Goal: Transaction & Acquisition: Book appointment/travel/reservation

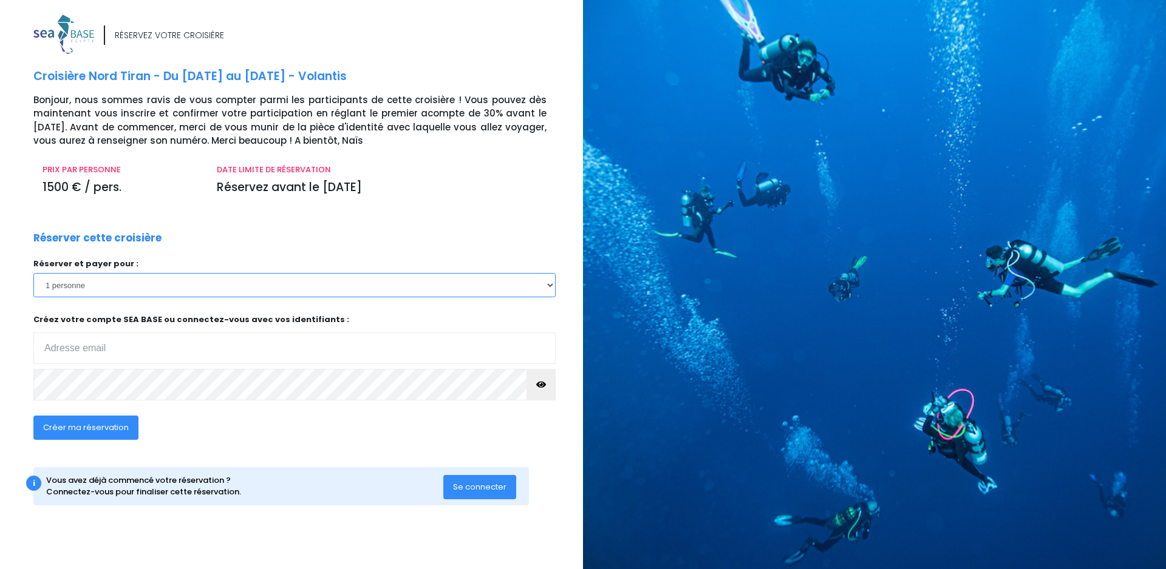
click at [107, 284] on select "1 personne 2 personnes 3 personnes 4 personnes 5 personnes 6 personnes 7 person…" at bounding box center [294, 285] width 522 height 24
select select "3"
click at [33, 273] on select "1 personne 2 personnes 3 personnes 4 personnes 5 personnes 6 personnes 7 person…" at bounding box center [294, 285] width 522 height 24
click at [117, 351] on input "email" at bounding box center [294, 349] width 522 height 32
type input "hugues6659@gmail.com"
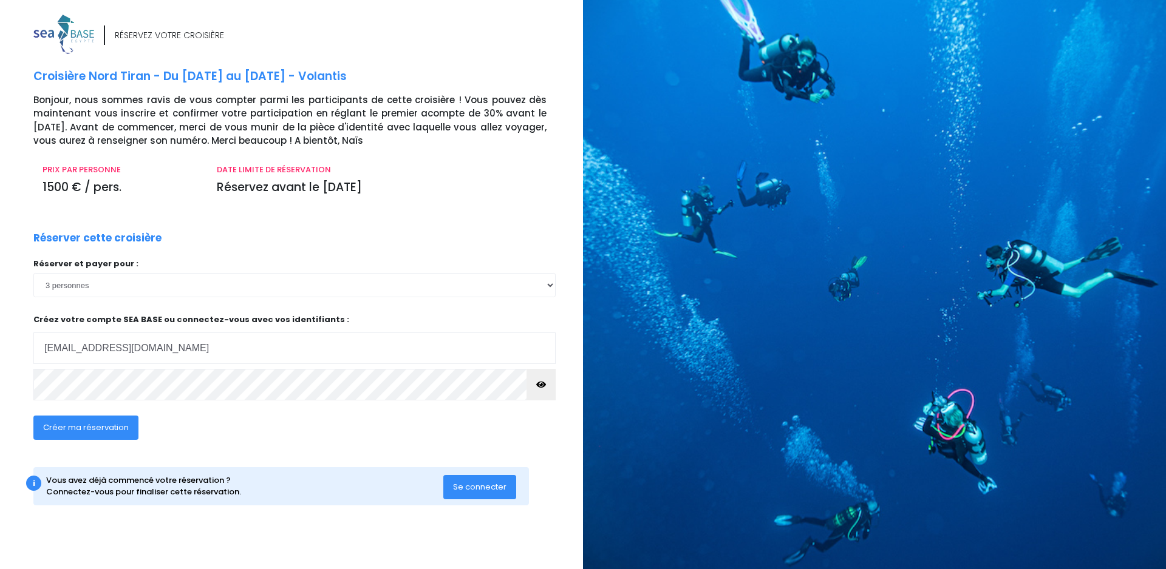
click at [73, 427] on span "Créer ma réservation" at bounding box center [86, 428] width 86 height 12
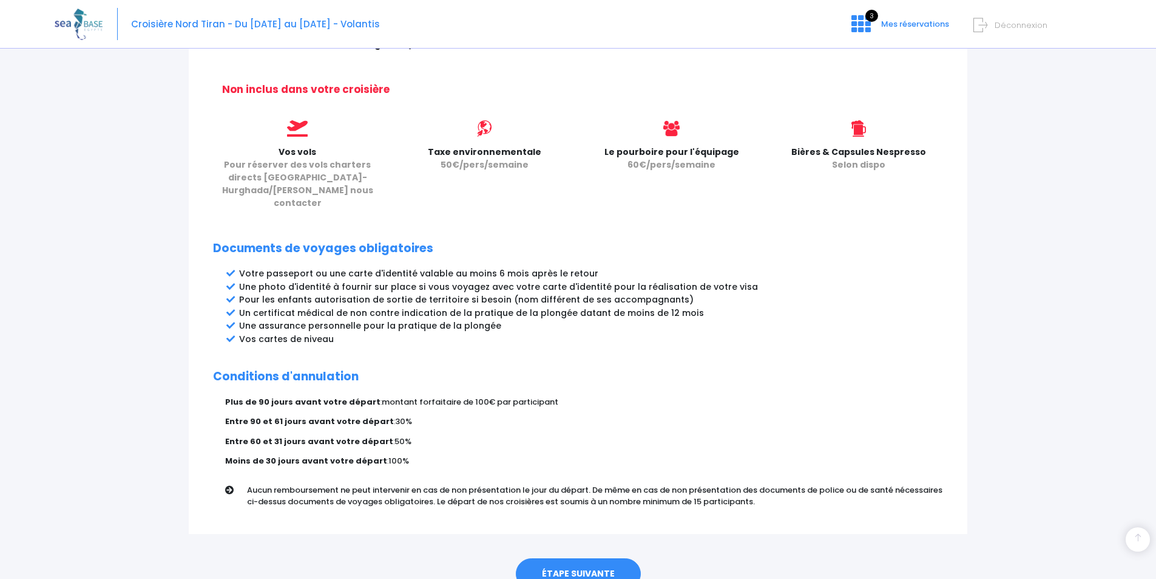
scroll to position [519, 0]
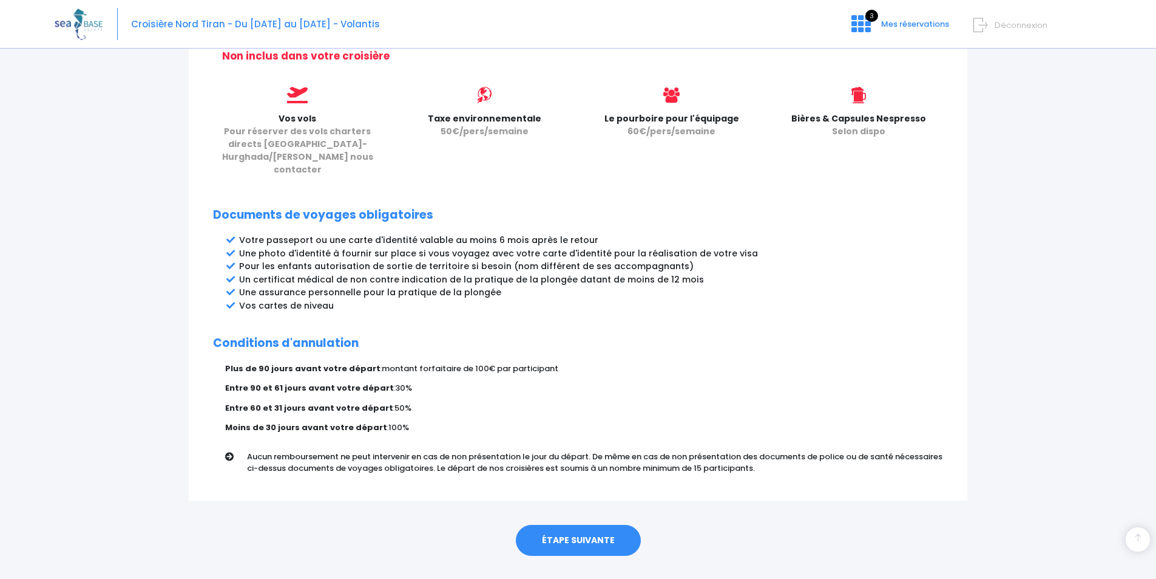
click at [572, 525] on link "ÉTAPE SUIVANTE" at bounding box center [578, 541] width 125 height 32
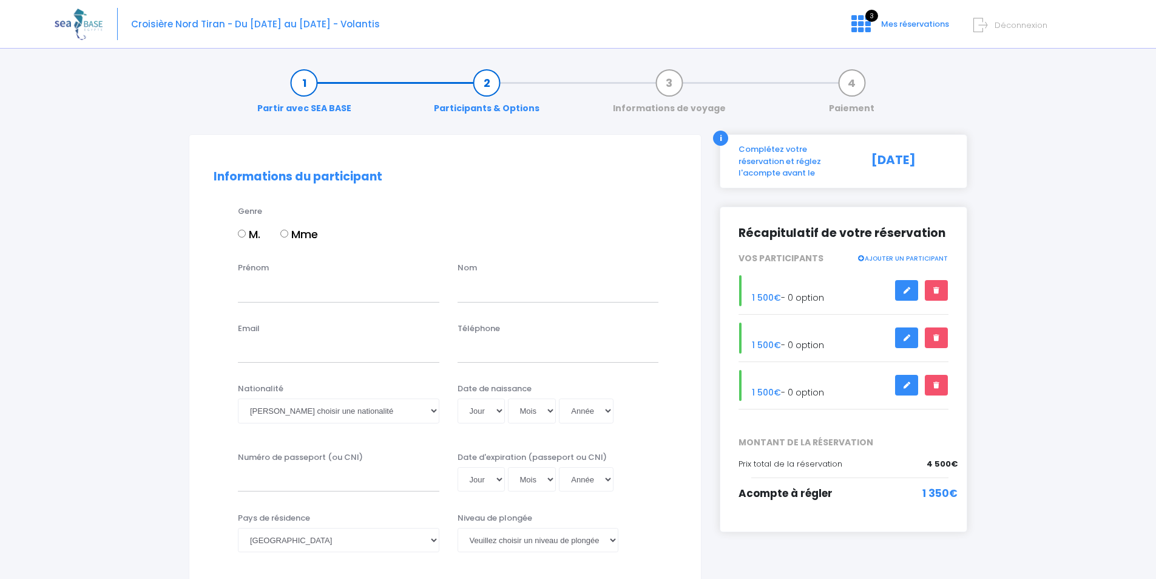
click at [240, 233] on input "M." at bounding box center [242, 233] width 8 height 8
radio input "true"
click at [271, 297] on input "Prénom" at bounding box center [339, 289] width 202 height 24
type input "Hugues"
click at [542, 293] on input "text" at bounding box center [559, 289] width 202 height 24
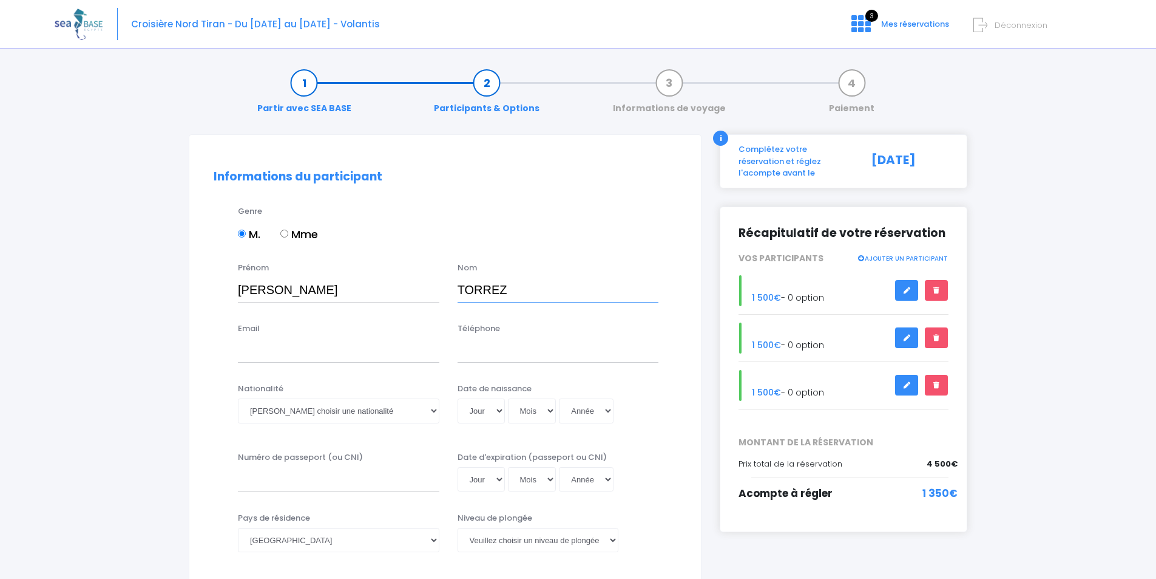
type input "TORREZ"
click at [331, 353] on input "Email" at bounding box center [339, 350] width 202 height 24
type input "hugues6659@gmail.com"
click at [517, 341] on input "Téléphone" at bounding box center [559, 350] width 202 height 24
type input "0611993746"
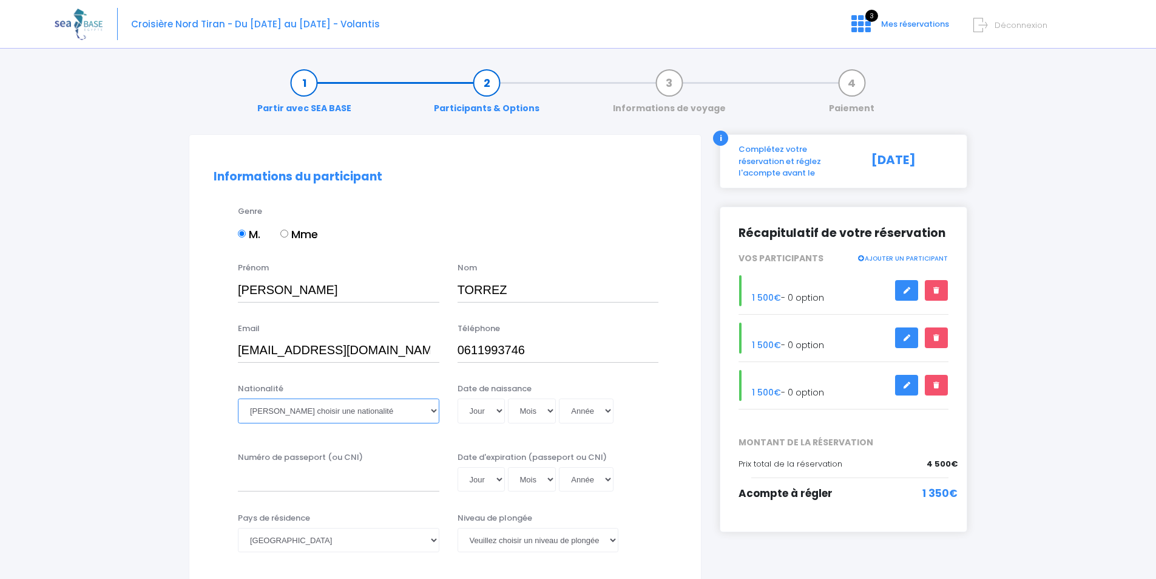
click at [299, 410] on select "Veuillez choisir une nationalité Afghane Albanaise Algerienne Allemande America…" at bounding box center [339, 410] width 202 height 24
select select "Française"
click at [238, 398] on select "Veuillez choisir une nationalité Afghane Albanaise Algerienne Allemande America…" at bounding box center [339, 410] width 202 height 24
click at [495, 409] on select "Jour 01 02 03 04 05 06 07 08 09 10 11 12 13 14 15 16 17 18 19 20 21 22 23 24 25…" at bounding box center [481, 410] width 47 height 24
select select "14"
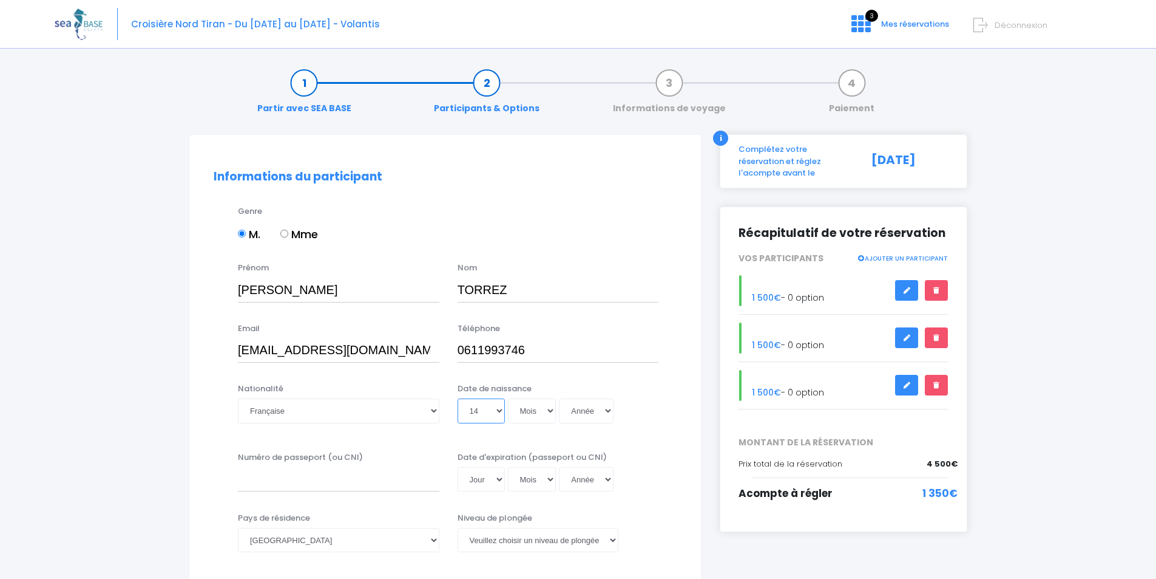
click at [458, 398] on select "Jour 01 02 03 04 05 06 07 08 09 10 11 12 13 14 15 16 17 18 19 20 21 22 23 24 25…" at bounding box center [481, 410] width 47 height 24
click at [552, 410] on select "Mois 01 02 03 04 05 06 07 08 09 10 11 12" at bounding box center [532, 410] width 49 height 24
select select "08"
click at [508, 398] on select "Mois 01 02 03 04 05 06 07 08 09 10 11 12" at bounding box center [532, 410] width 49 height 24
click at [606, 406] on select "Année 2045 2044 2043 2042 2041 2040 2039 2038 2037 2036 2035 2034 2033 2032 203…" at bounding box center [586, 410] width 55 height 24
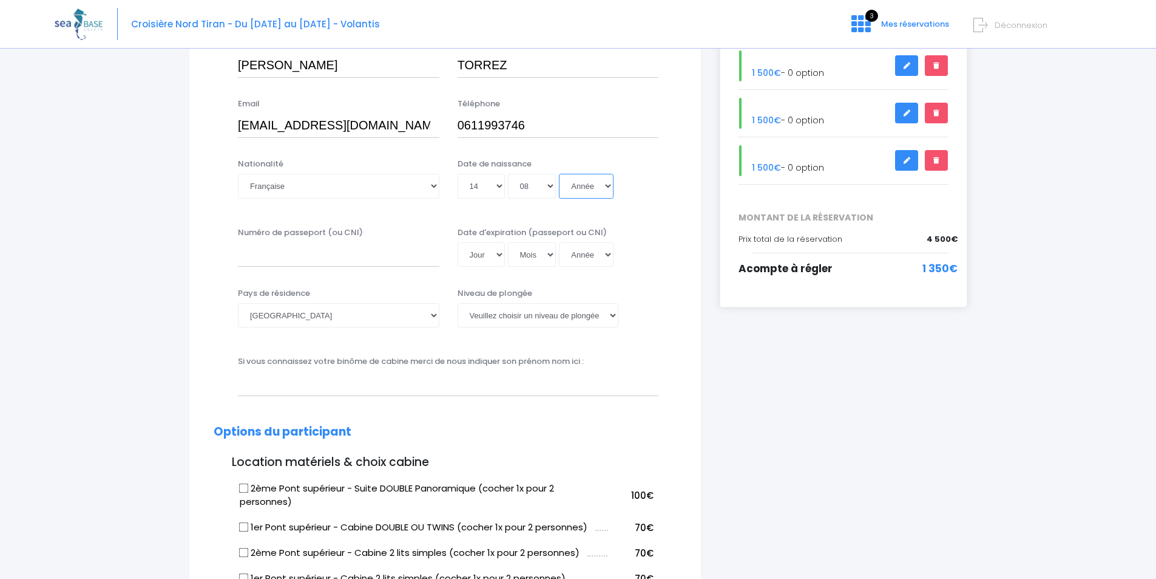
scroll to position [243, 0]
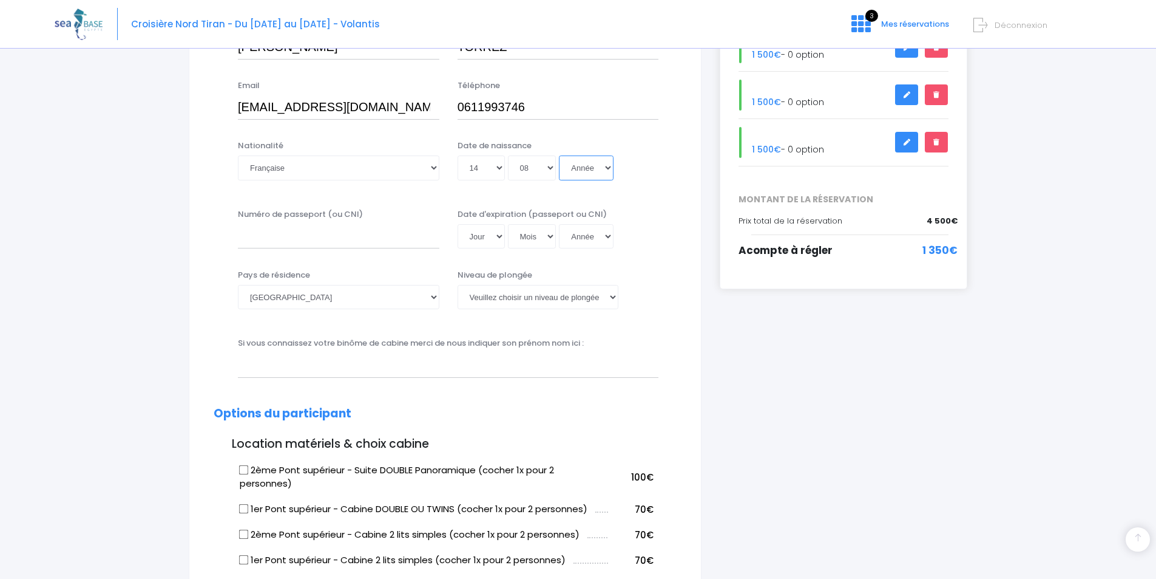
click at [611, 173] on select "Année 2045 2044 2043 2042 2041 2040 2039 2038 2037 2036 2035 2034 2033 2032 203…" at bounding box center [586, 167] width 55 height 24
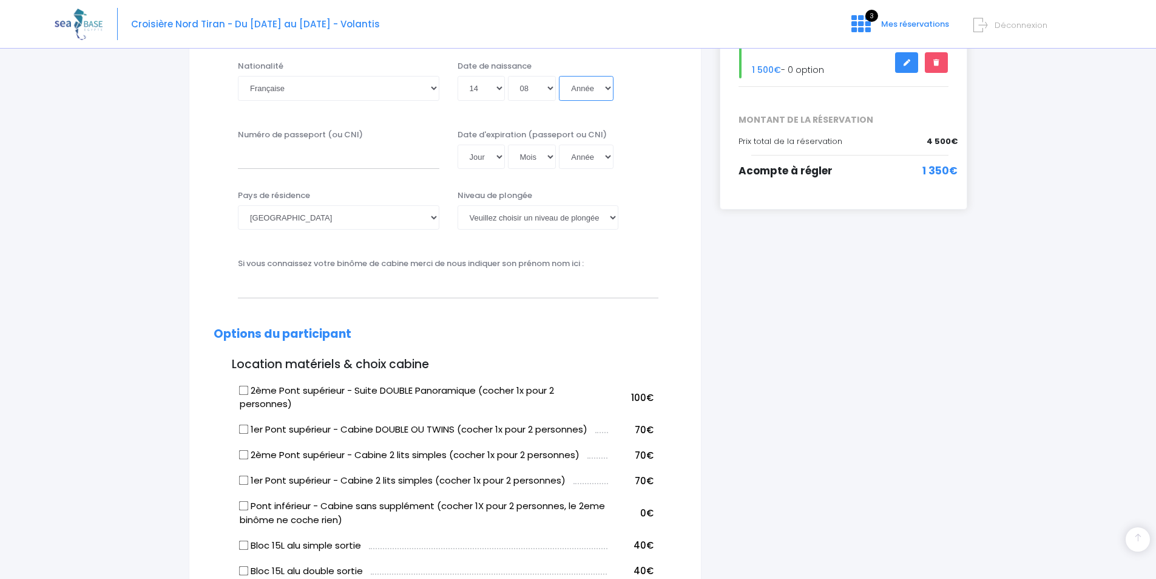
scroll to position [304, 0]
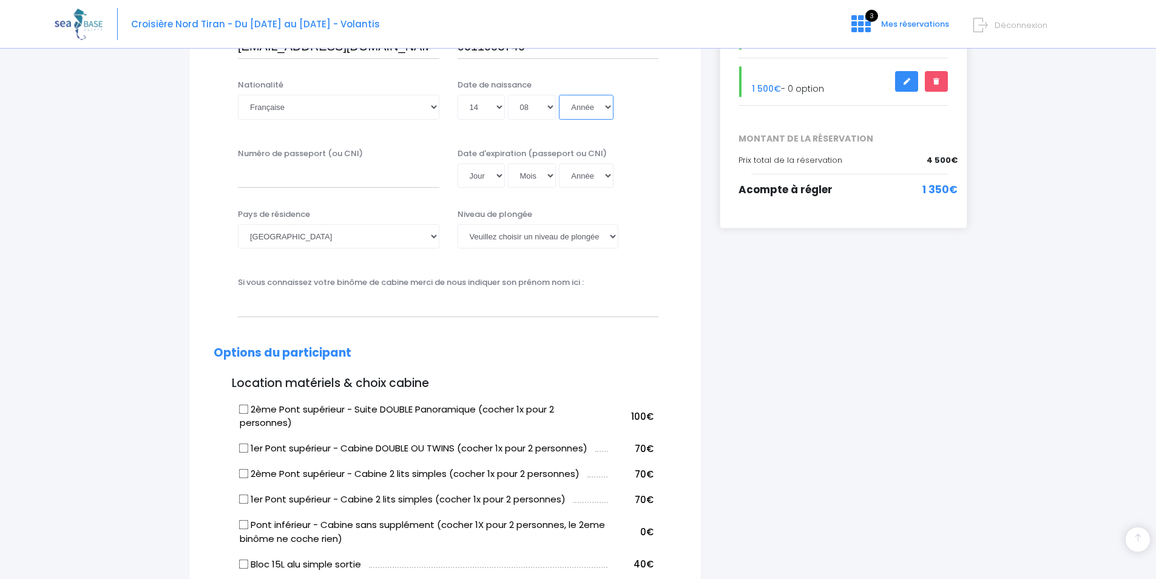
click at [606, 104] on select "Année 2045 2044 2043 2042 2041 2040 2039 2038 2037 2036 2035 2034 2033 2032 203…" at bounding box center [586, 107] width 55 height 24
select select "1966"
click at [559, 95] on select "Année 2045 2044 2043 2042 2041 2040 2039 2038 2037 2036 2035 2034 2033 2032 203…" at bounding box center [586, 107] width 55 height 24
type input "1966-08-14"
click at [611, 235] on select "Veuillez choisir un niveau de plongée Non plongeur Junior OW diver Adventure OW…" at bounding box center [538, 236] width 161 height 24
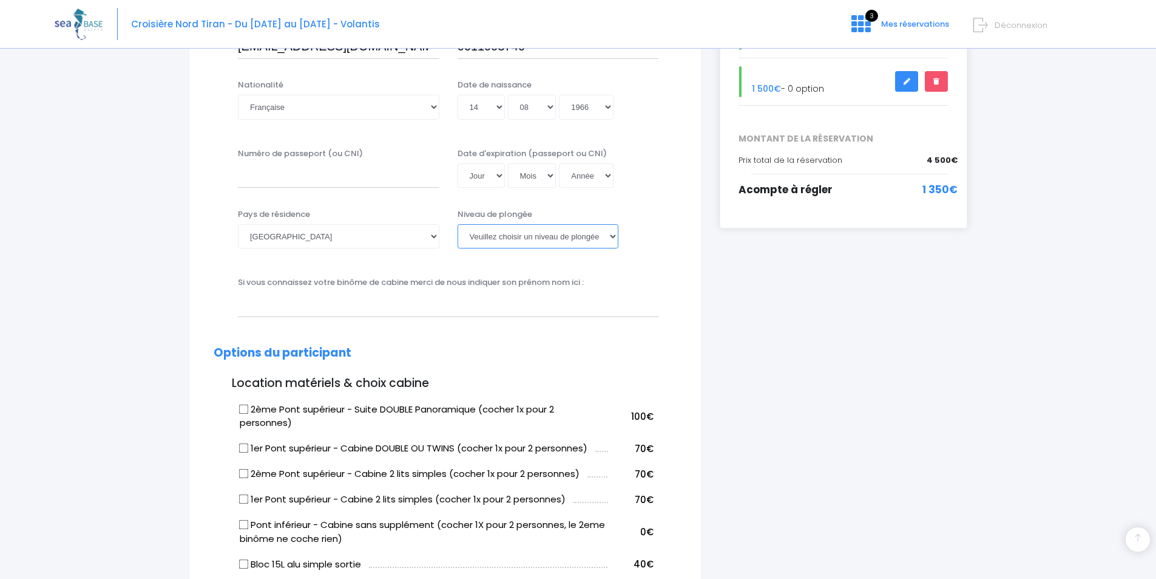
select select "N4"
click at [458, 224] on select "Veuillez choisir un niveau de plongée Non plongeur Junior OW diver Adventure OW…" at bounding box center [538, 236] width 161 height 24
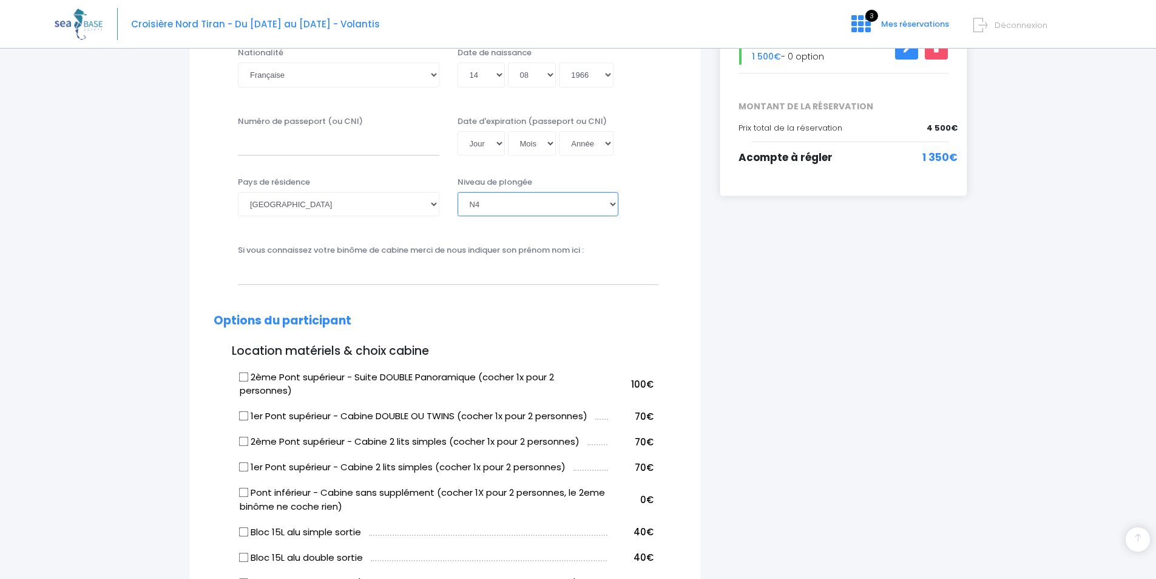
scroll to position [364, 0]
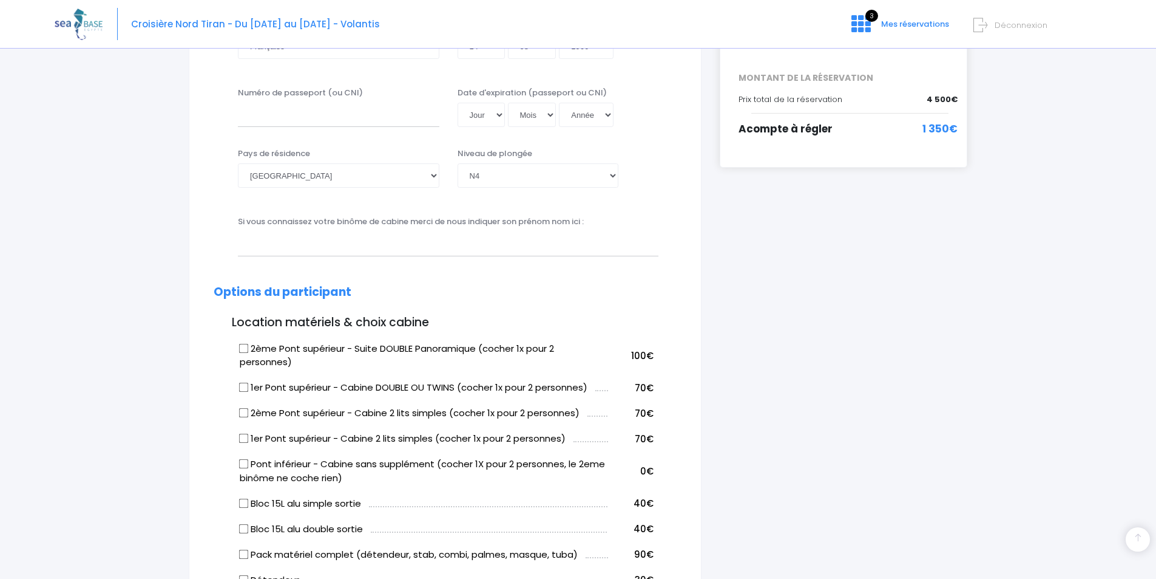
click at [242, 387] on input "1er Pont supérieur - Cabine DOUBLE OU TWINS (cocher 1x pour 2 personnes)" at bounding box center [244, 387] width 10 height 10
checkbox input "true"
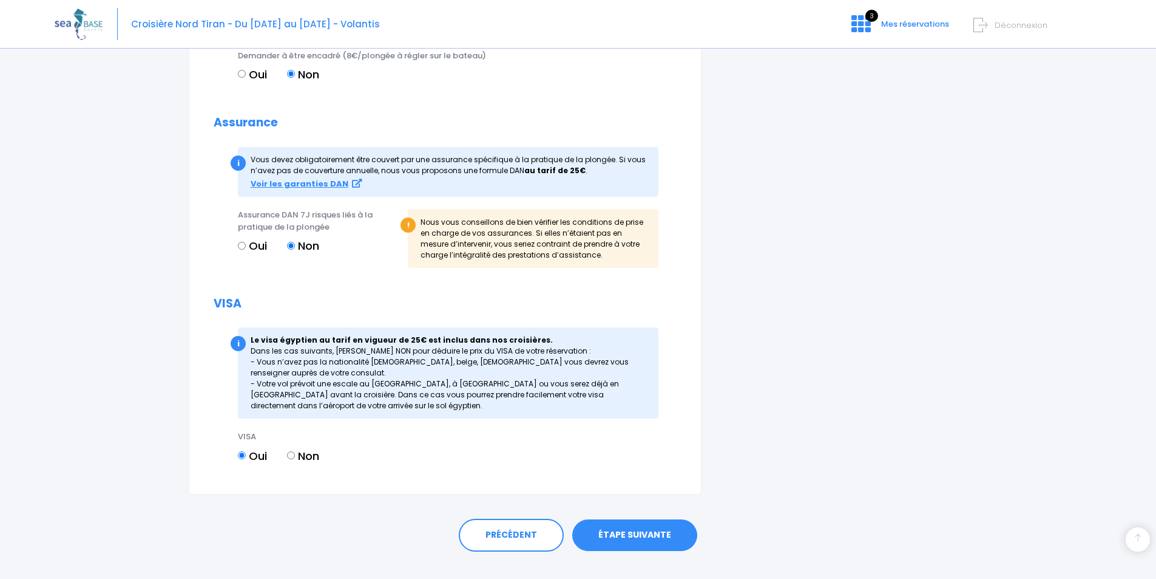
scroll to position [1281, 0]
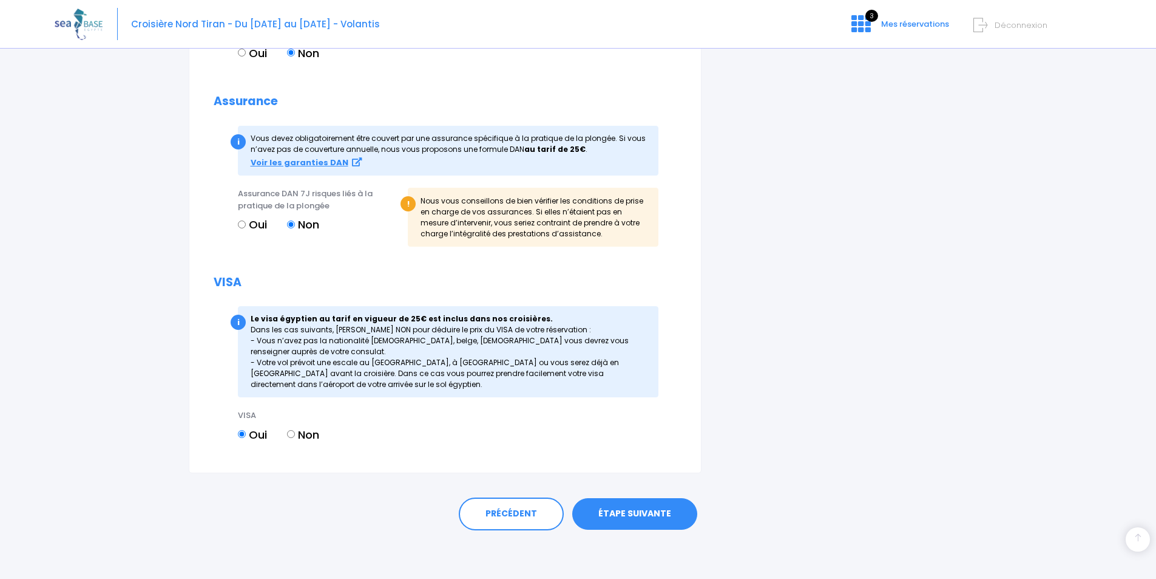
click at [649, 514] on link "ÉTAPE SUIVANTE" at bounding box center [634, 514] width 125 height 32
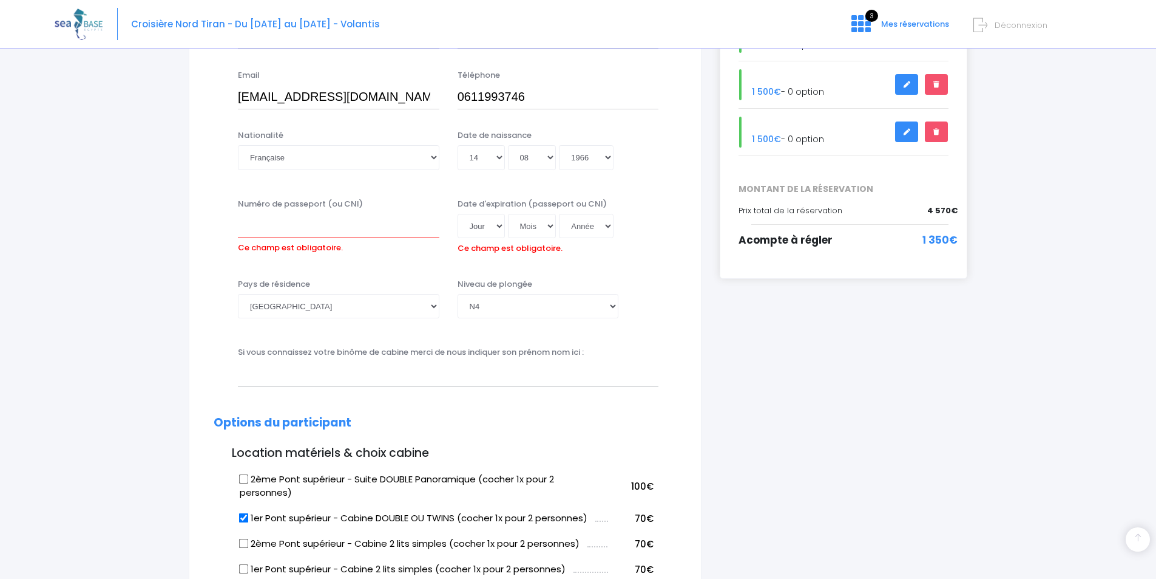
scroll to position [224, 0]
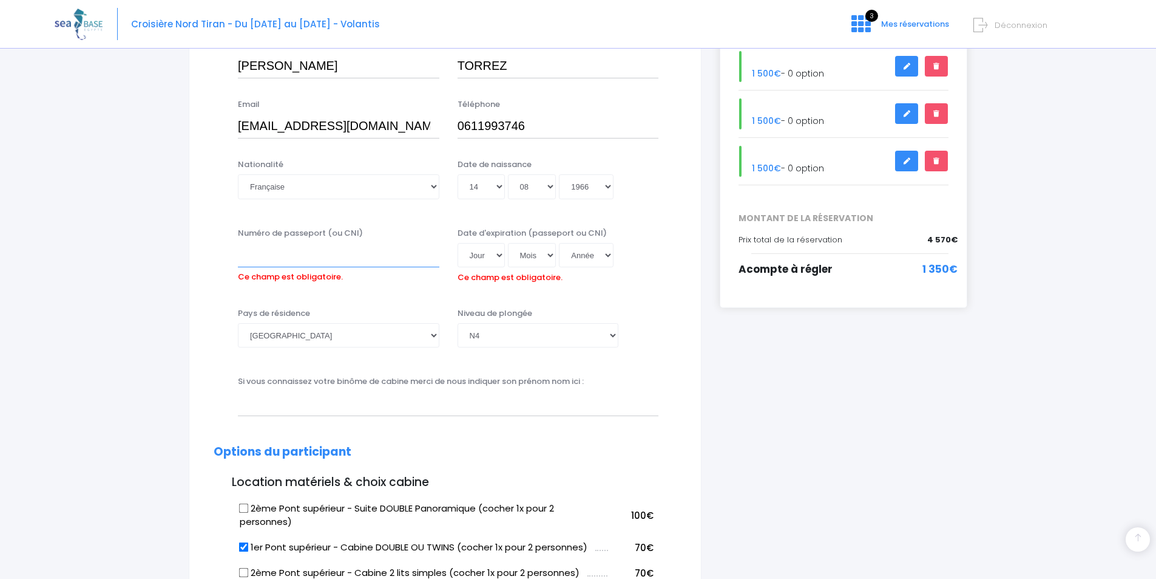
click at [330, 256] on input "Numéro de passeport (ou CNI)" at bounding box center [339, 255] width 202 height 24
click at [291, 256] on input "Numéro de passeport (ou CNI)" at bounding box center [339, 255] width 202 height 24
click at [245, 256] on input "2FF" at bounding box center [339, 255] width 202 height 24
click at [294, 255] on input "22FF" at bounding box center [339, 255] width 202 height 24
click at [293, 255] on input "22FF" at bounding box center [339, 255] width 202 height 24
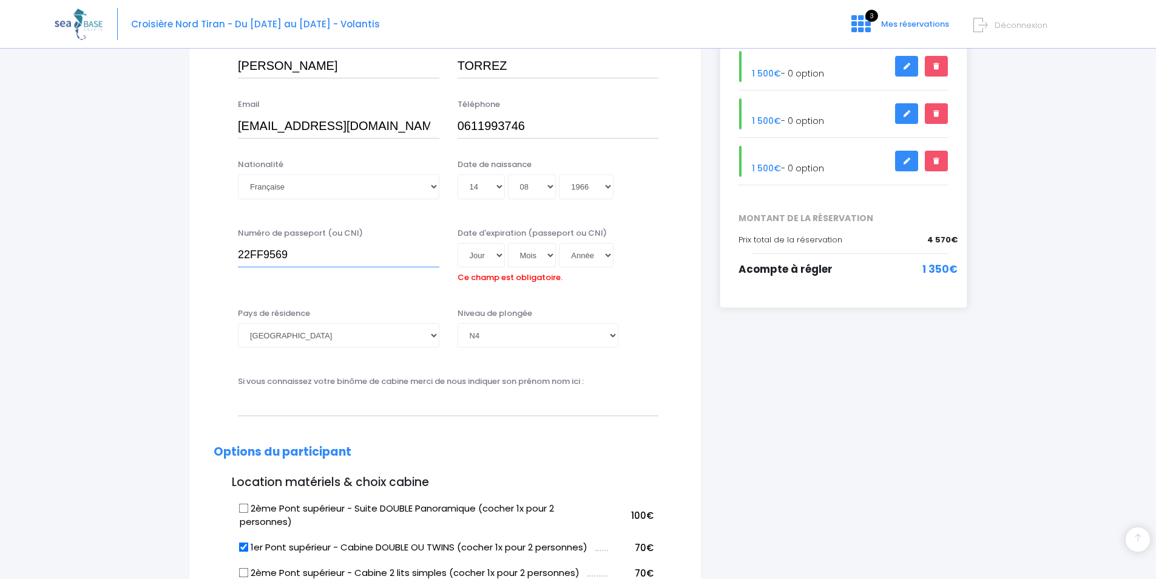
click at [354, 251] on input "22FF9569" at bounding box center [339, 255] width 202 height 24
type input "22FF956989"
click at [497, 258] on select "Jour 01 02 03 04 05 06 07 08 09 10 11 12 13 14 15 16 17 18 19 20 21 22 23 24 25…" at bounding box center [481, 255] width 47 height 24
select select "06"
click at [458, 243] on select "Jour 01 02 03 04 05 06 07 08 09 10 11 12 13 14 15 16 17 18 19 20 21 22 23 24 25…" at bounding box center [481, 255] width 47 height 24
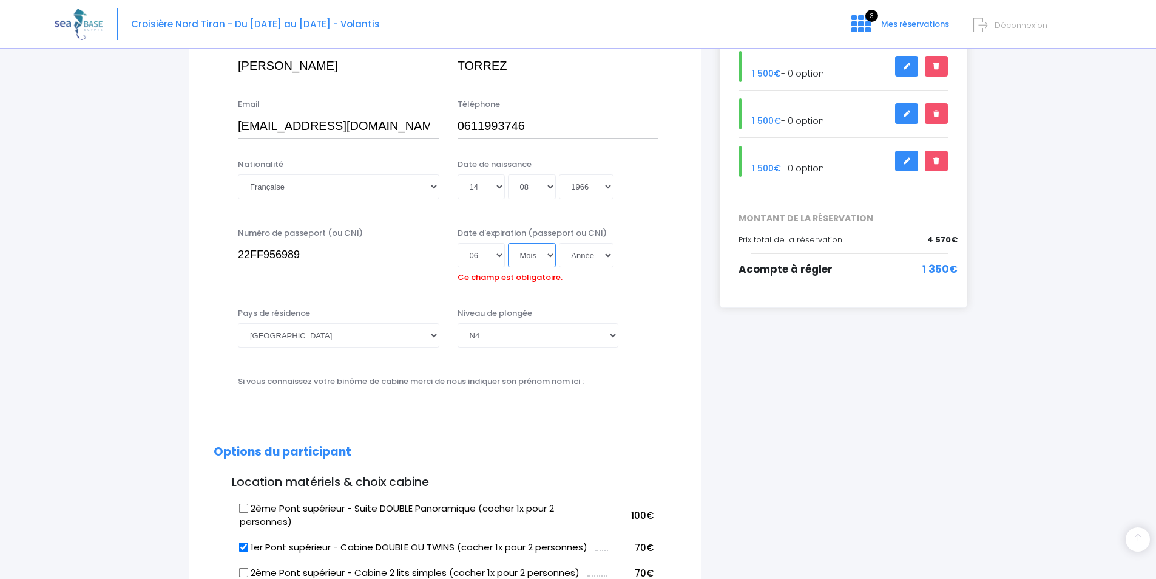
click at [549, 253] on select "Mois 01 02 03 04 05 06 07 08 09 10 11 12" at bounding box center [532, 255] width 49 height 24
select select "09"
click at [508, 243] on select "Mois 01 02 03 04 05 06 07 08 09 10 11 12" at bounding box center [532, 255] width 49 height 24
click at [608, 254] on select "Année 2045 2044 2043 2042 2041 2040 2039 2038 2037 2036 2035 2034 2033 2032 203…" at bounding box center [586, 255] width 55 height 24
select select "2032"
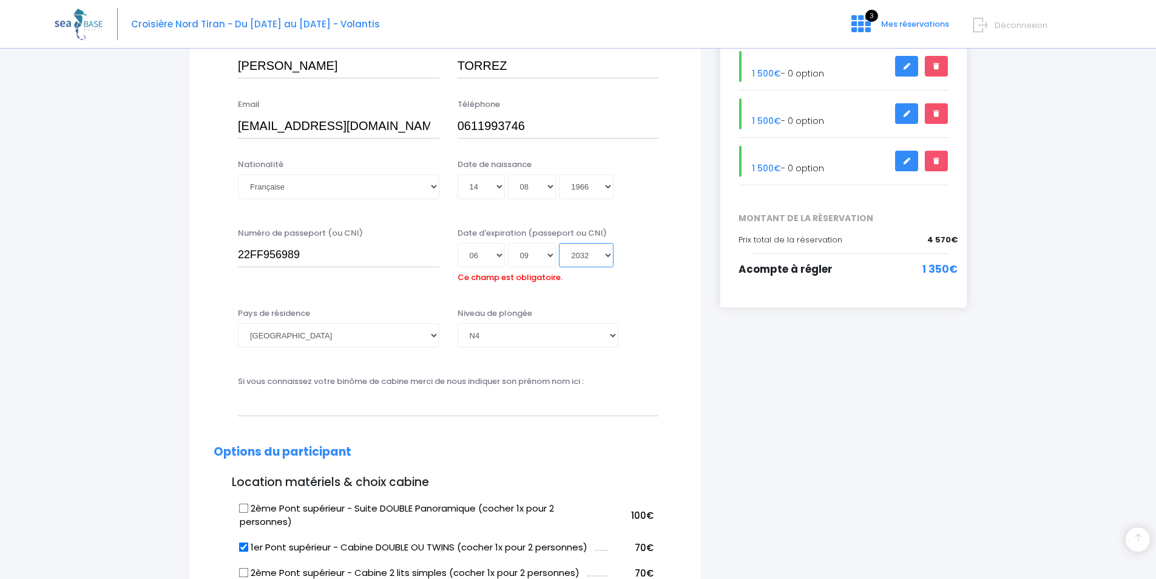
click at [559, 243] on select "Année 2045 2044 2043 2042 2041 2040 2039 2038 2037 2036 2035 2034 2033 2032 203…" at bounding box center [586, 255] width 55 height 24
type input "2032-09-06"
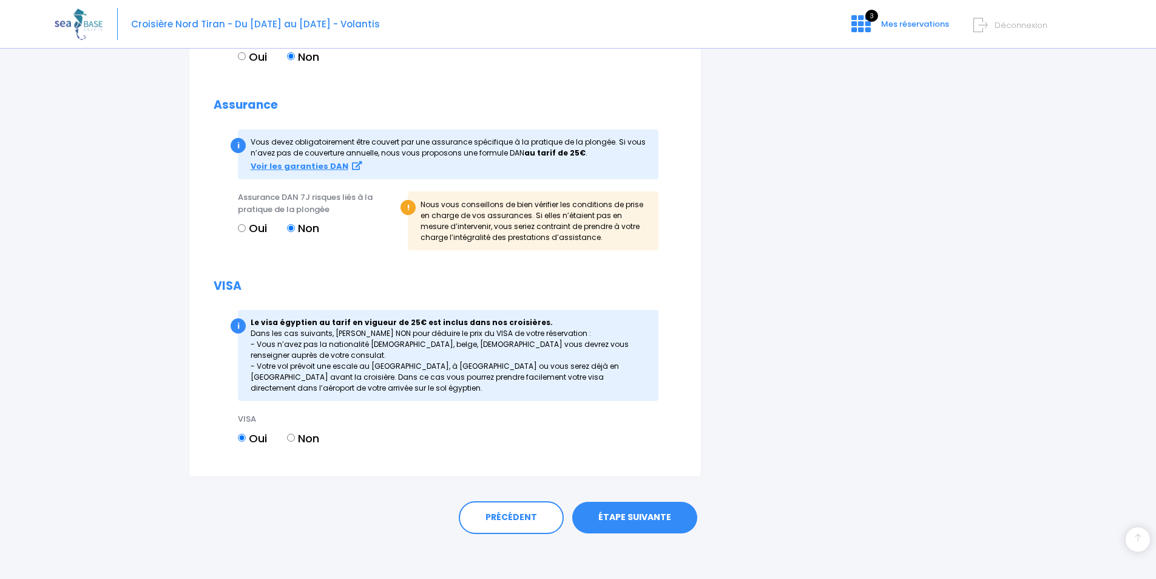
scroll to position [1300, 0]
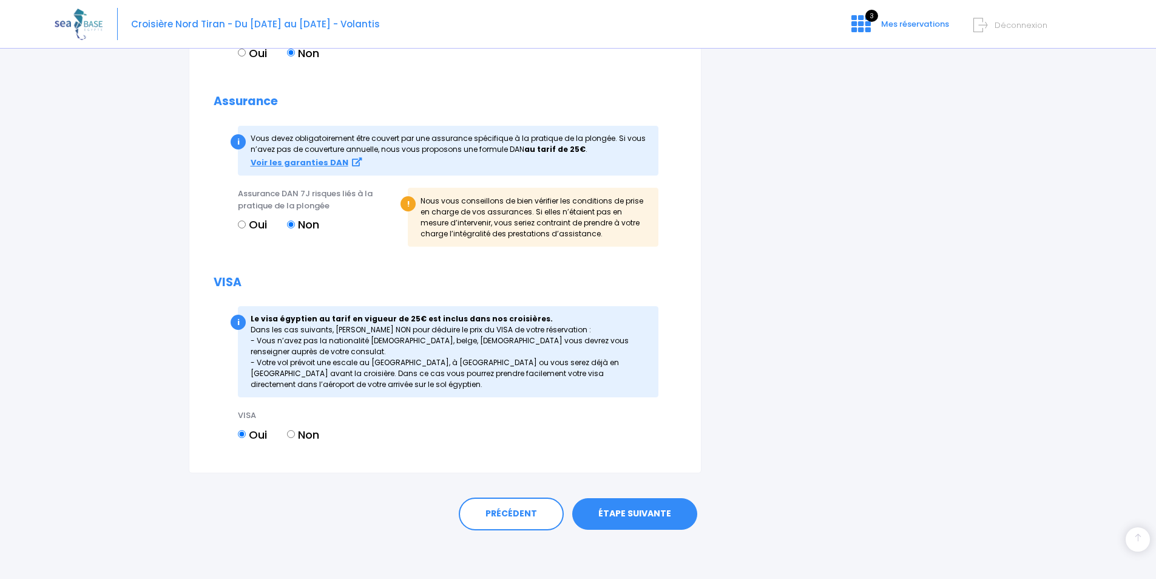
click at [651, 518] on link "ÉTAPE SUIVANTE" at bounding box center [634, 514] width 125 height 32
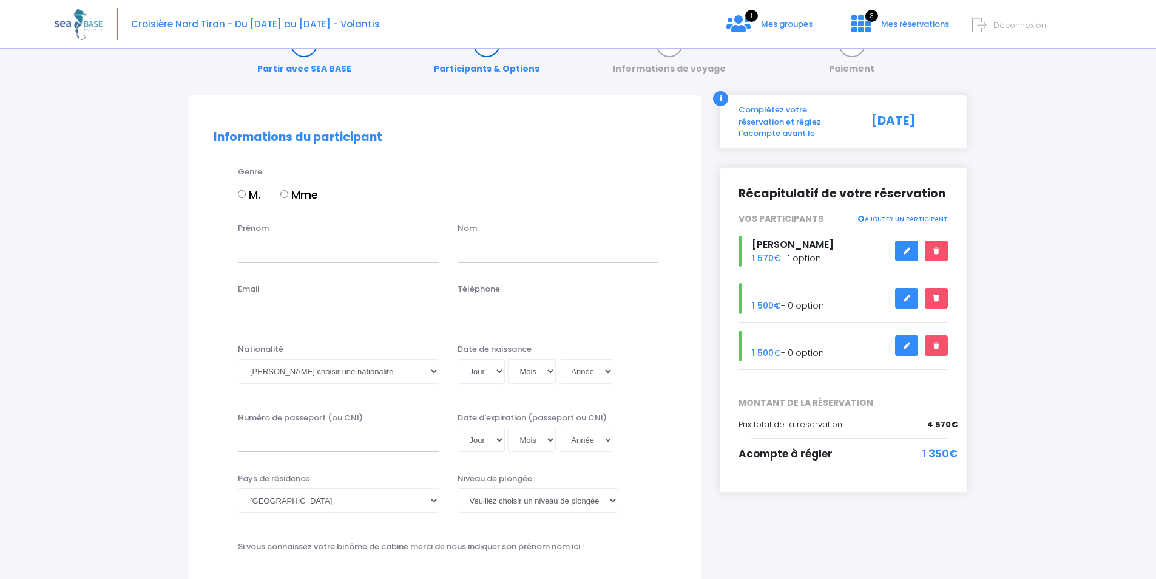
scroll to position [61, 0]
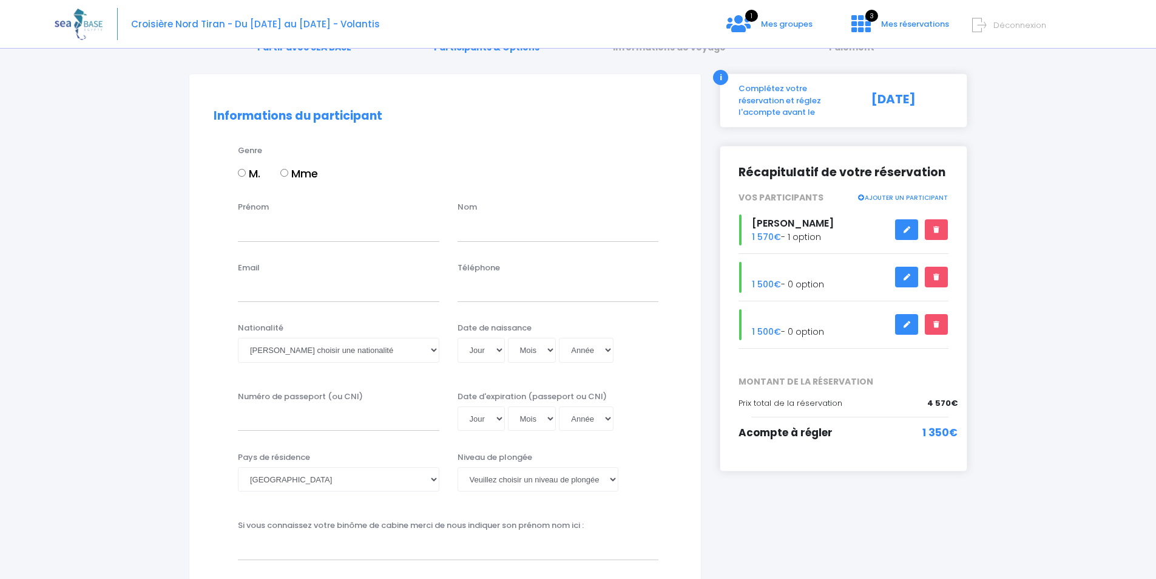
click at [285, 174] on input "Mme" at bounding box center [284, 173] width 8 height 8
radio input "true"
click at [274, 235] on input "Prénom" at bounding box center [339, 229] width 202 height 24
type input "Elodie"
click at [472, 229] on input "text" at bounding box center [559, 229] width 202 height 24
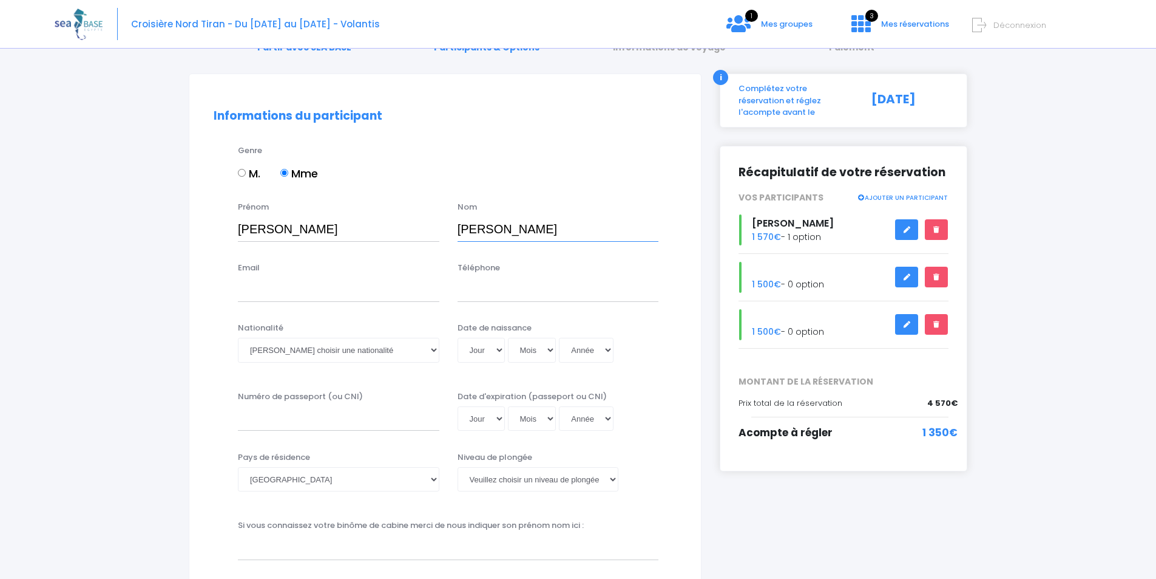
type input "THOREZ"
click at [329, 288] on input "Email" at bounding box center [339, 289] width 202 height 24
click at [256, 290] on input "Email" at bounding box center [339, 289] width 202 height 24
type input "elodie.thrz@gmail.com"
click at [531, 290] on input "Téléphone" at bounding box center [559, 289] width 202 height 24
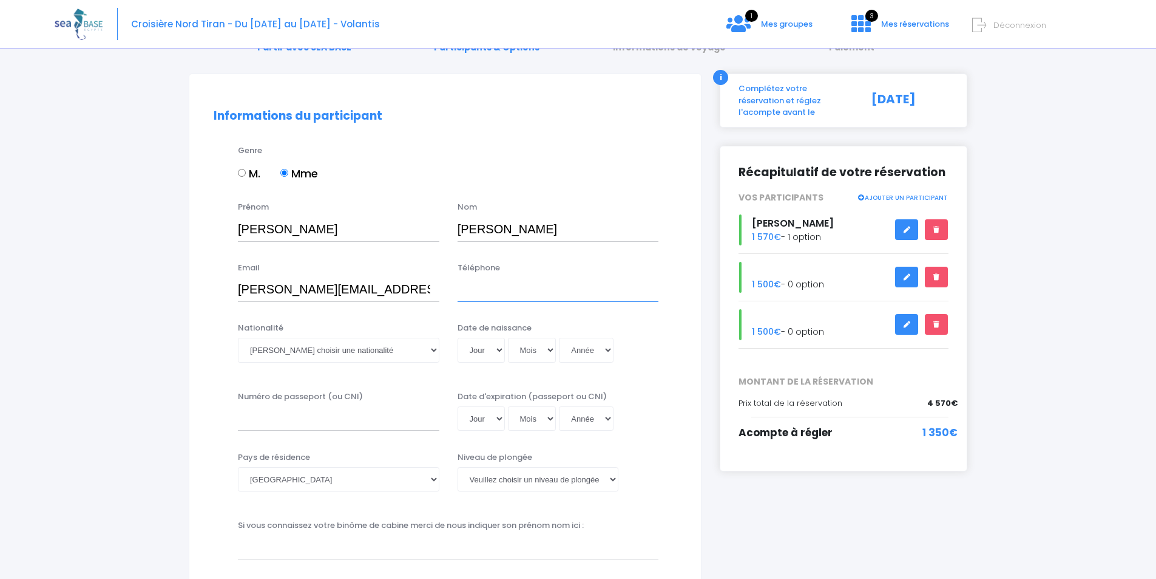
click at [493, 287] on input "Téléphone" at bounding box center [559, 289] width 202 height 24
type input "0787871514"
click at [323, 358] on select "Veuillez choisir une nationalité [DEMOGRAPHIC_DATA] Algerienne Allemande [GEOGR…" at bounding box center [339, 350] width 202 height 24
select select "Française"
click at [238, 338] on select "Veuillez choisir une nationalité [DEMOGRAPHIC_DATA] Algerienne Allemande [GEOGR…" at bounding box center [339, 350] width 202 height 24
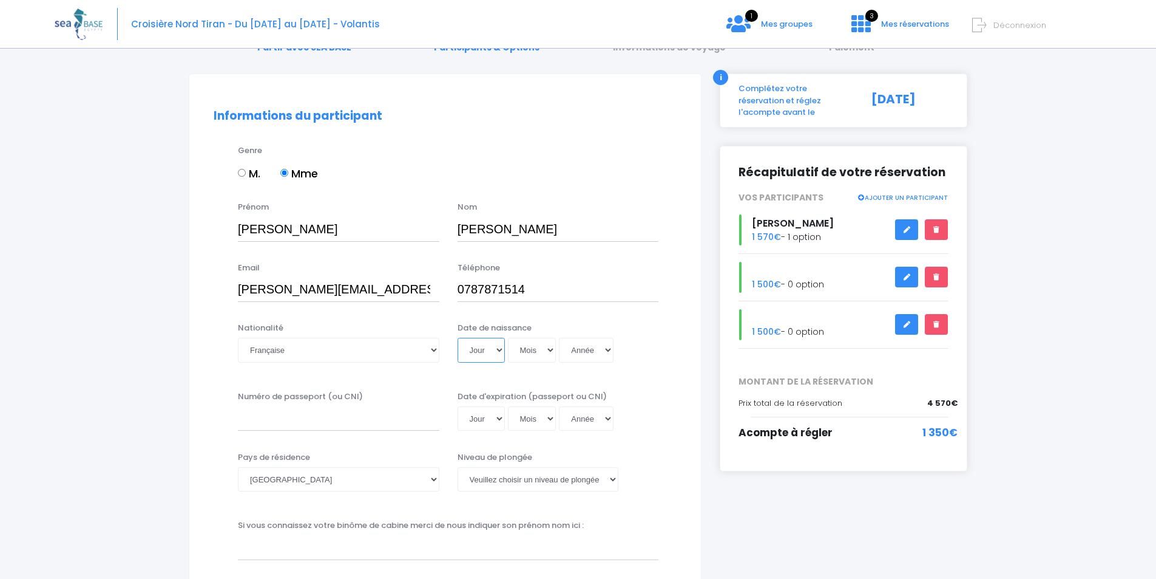
drag, startPoint x: 503, startPoint y: 341, endPoint x: 500, endPoint y: 348, distance: 7.9
click at [503, 341] on select "Jour 01 02 03 04 05 06 07 08 09 10 11 12 13 14 15 16 17 18 19 20 21 22 23 24 25…" at bounding box center [481, 350] width 47 height 24
select select "29"
click at [458, 338] on select "Jour 01 02 03 04 05 06 07 08 09 10 11 12 13 14 15 16 17 18 19 20 21 22 23 24 25…" at bounding box center [481, 350] width 47 height 24
click at [554, 351] on select "Mois 01 02 03 04 05 06 07 08 09 10 11 12" at bounding box center [532, 350] width 49 height 24
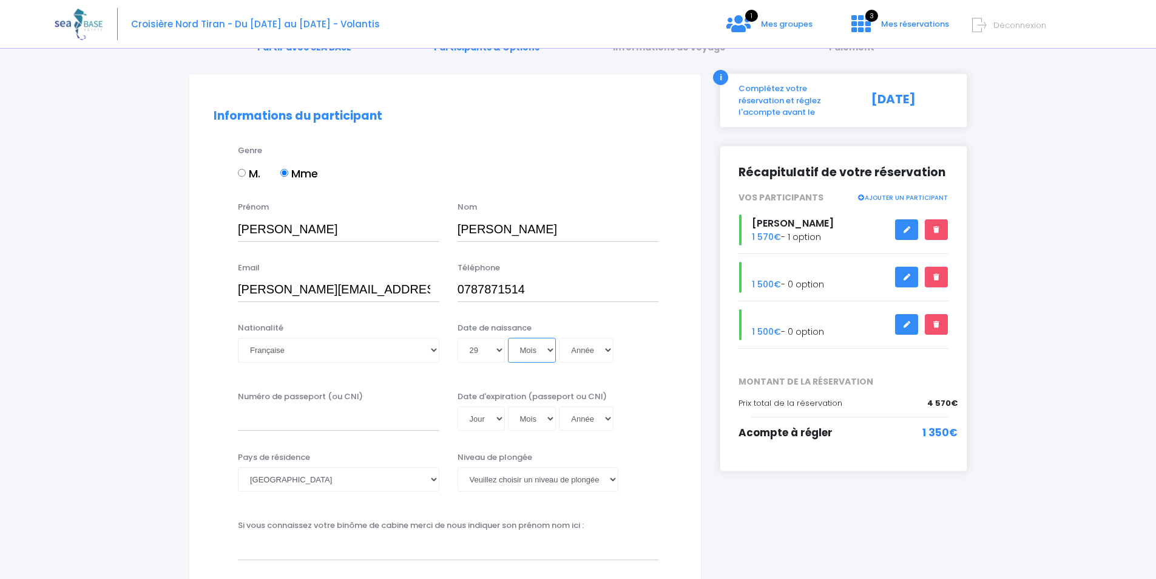
select select "12"
click at [508, 338] on select "Mois 01 02 03 04 05 06 07 08 09 10 11 12" at bounding box center [532, 350] width 49 height 24
click at [605, 347] on select "Année 2045 2044 2043 2042 2041 2040 2039 2038 2037 2036 2035 2034 2033 2032 203…" at bounding box center [586, 350] width 55 height 24
select select "1994"
click at [559, 338] on select "Année 2045 2044 2043 2042 2041 2040 2039 2038 2037 2036 2035 2034 2033 2032 203…" at bounding box center [586, 350] width 55 height 24
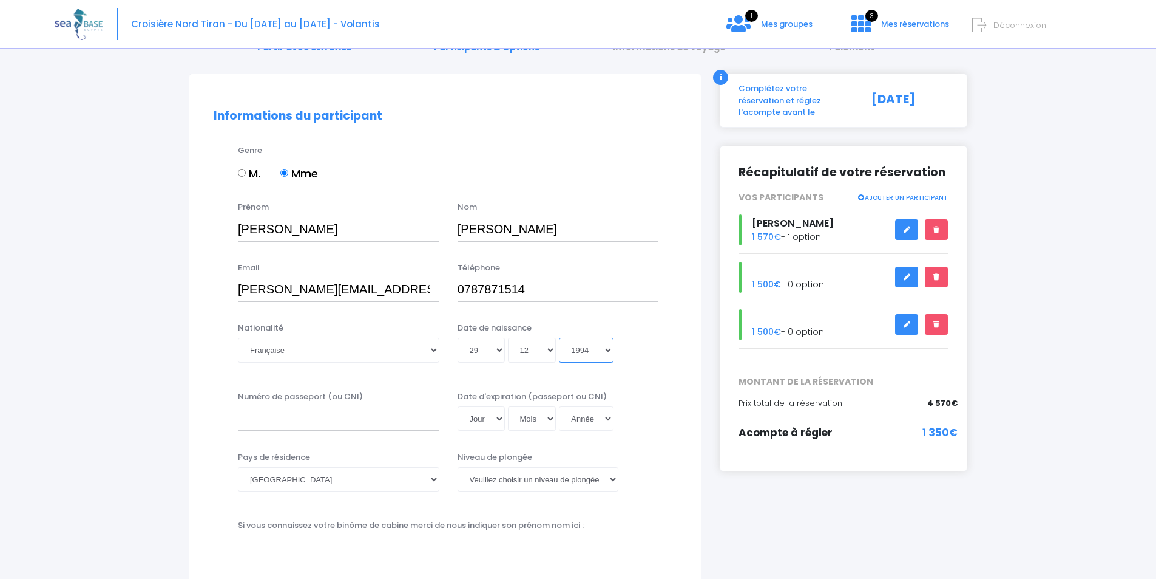
type input "1994-12-29"
click at [309, 419] on input "Numéro de passeport (ou CNI)" at bounding box center [339, 418] width 202 height 24
click at [319, 410] on input "19AI" at bounding box center [339, 418] width 202 height 24
click at [319, 418] on input "19AI" at bounding box center [339, 418] width 202 height 24
type input "19AI265454"
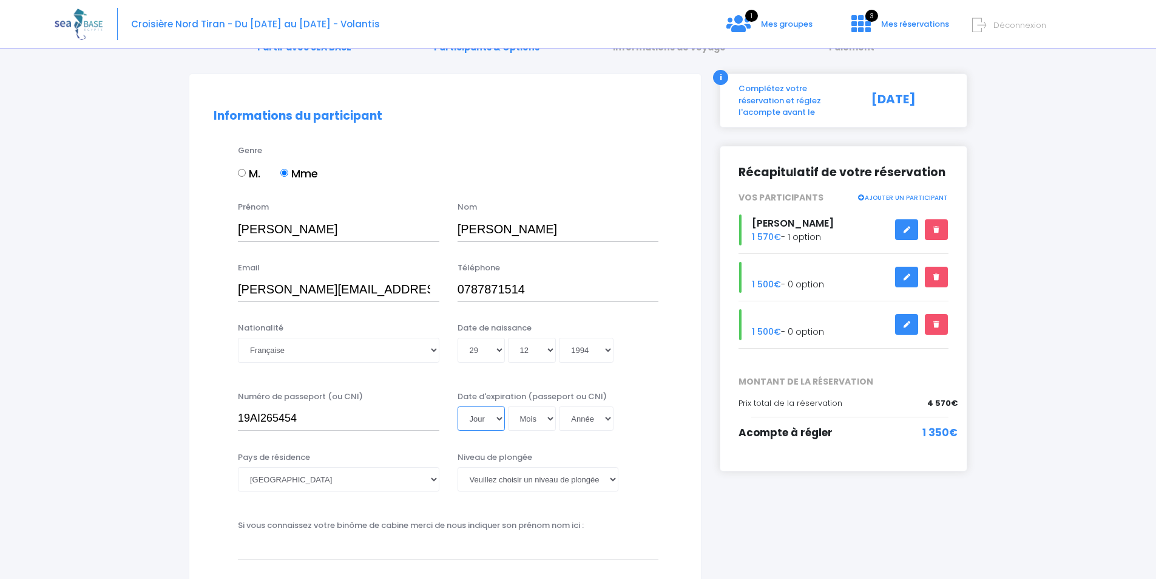
click at [501, 416] on select "Jour 01 02 03 04 05 06 07 08 09 10 11 12 13 14 15 16 17 18 19 20 21 22 23 24 25…" at bounding box center [481, 418] width 47 height 24
click at [458, 406] on select "Jour 01 02 03 04 05 06 07 08 09 10 11 12 13 14 15 16 17 18 19 20 21 22 23 24 25…" at bounding box center [481, 418] width 47 height 24
click at [498, 416] on select "Jour 01 02 03 04 05 06 07 08 09 10 11 12 13 14 15 16 17 18 19 20 21 22 23 24 25…" at bounding box center [481, 418] width 47 height 24
select select "25"
click at [458, 406] on select "Jour 01 02 03 04 05 06 07 08 09 10 11 12 13 14 15 16 17 18 19 20 21 22 23 24 25…" at bounding box center [481, 418] width 47 height 24
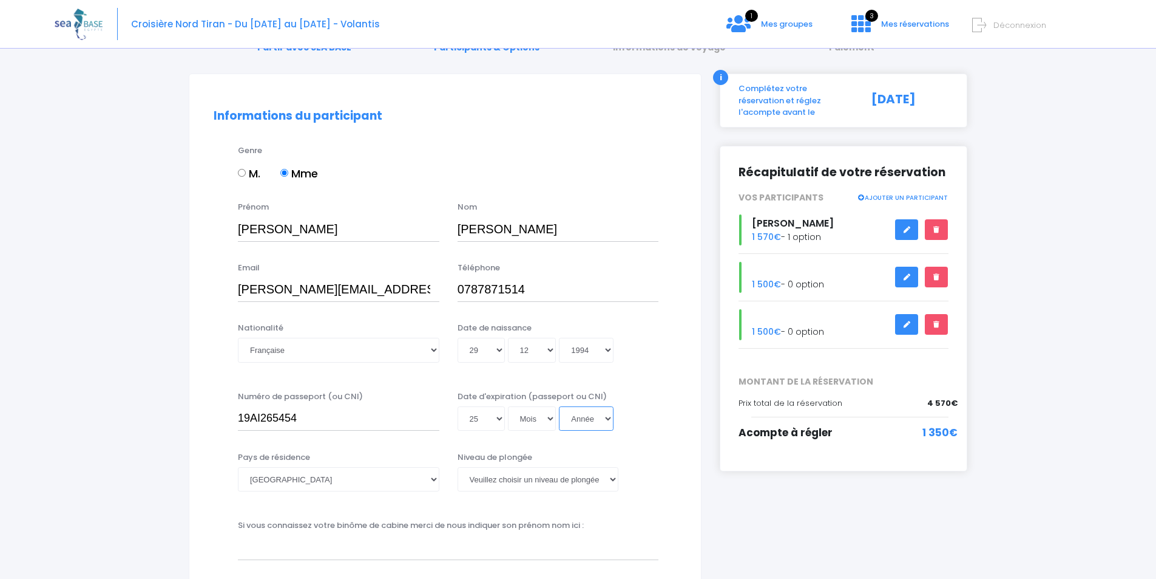
click at [606, 414] on select "Année 2045 2044 2043 2042 2041 2040 2039 2038 2037 2036 2035 2034 2033 2032 203…" at bounding box center [586, 418] width 55 height 24
select select "2029"
click at [559, 406] on select "Année 2045 2044 2043 2042 2041 2040 2039 2038 2037 2036 2035 2034 2033 2032 203…" at bounding box center [586, 418] width 55 height 24
click at [551, 417] on select "Mois 01 02 03 04 05 06 07 08 09 10 11 12" at bounding box center [532, 418] width 49 height 24
select select "02"
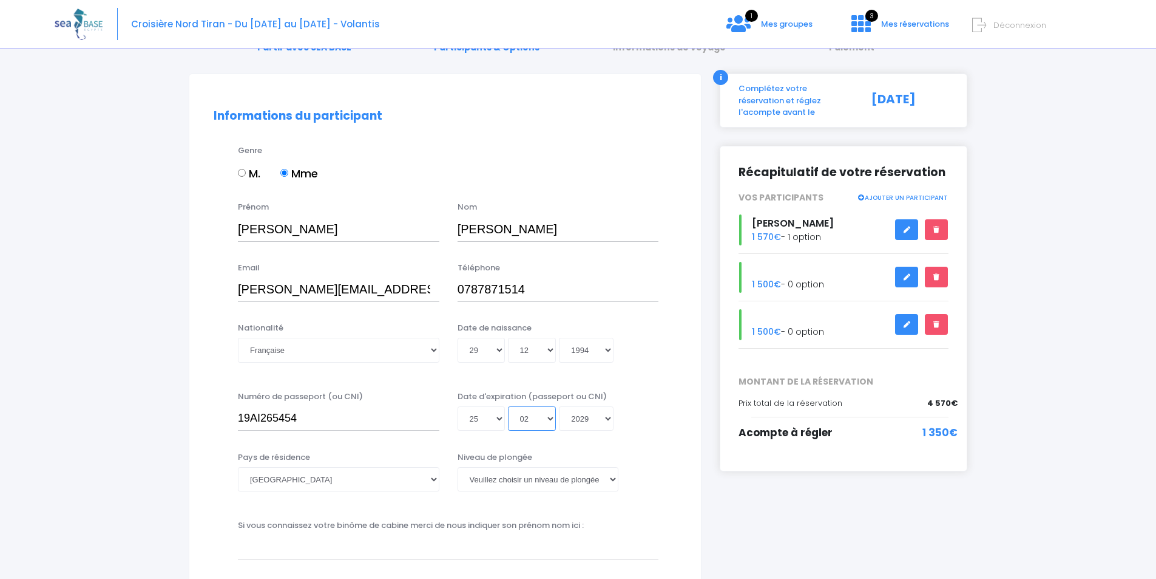
click at [508, 406] on select "Mois 01 02 03 04 05 06 07 08 09 10 11 12" at bounding box center [532, 418] width 49 height 24
type input "2029-02-25"
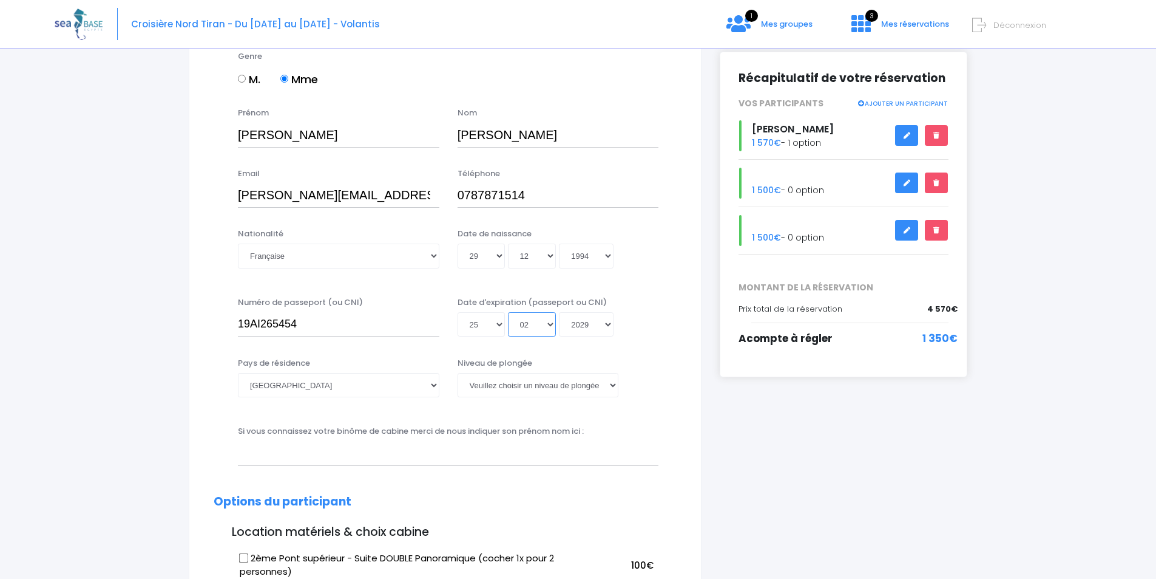
scroll to position [182, 0]
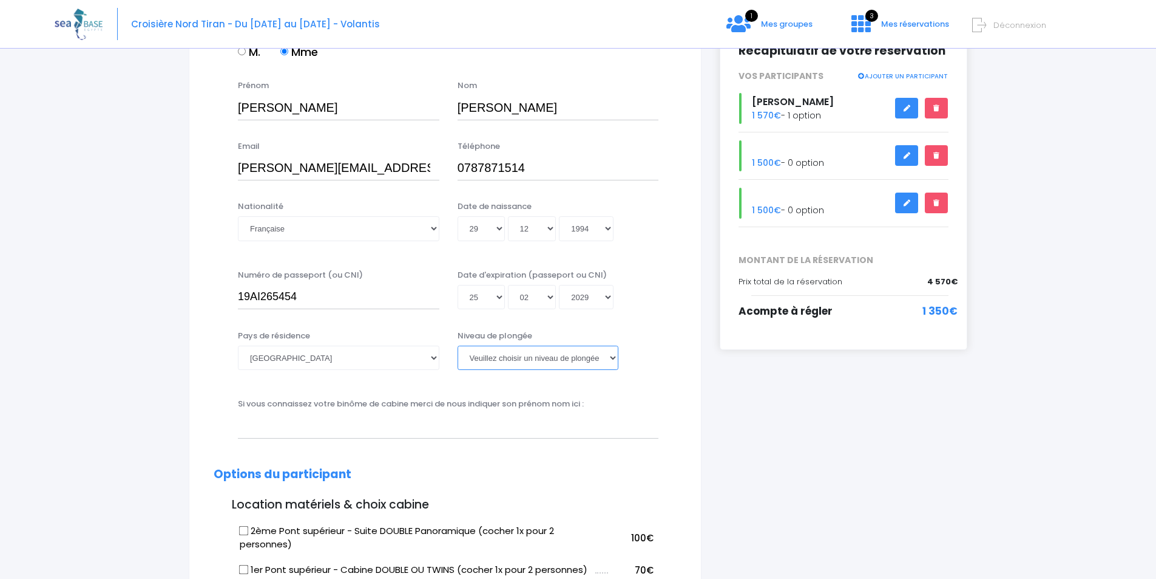
click at [611, 360] on select "Veuillez choisir un niveau de plongée Non plongeur Junior OW diver Adventure OW…" at bounding box center [538, 357] width 161 height 24
select select "PA40"
click at [458, 345] on select "Veuillez choisir un niveau de plongée Non plongeur Junior OW diver Adventure OW…" at bounding box center [538, 357] width 161 height 24
click at [307, 431] on input "text" at bounding box center [448, 425] width 421 height 24
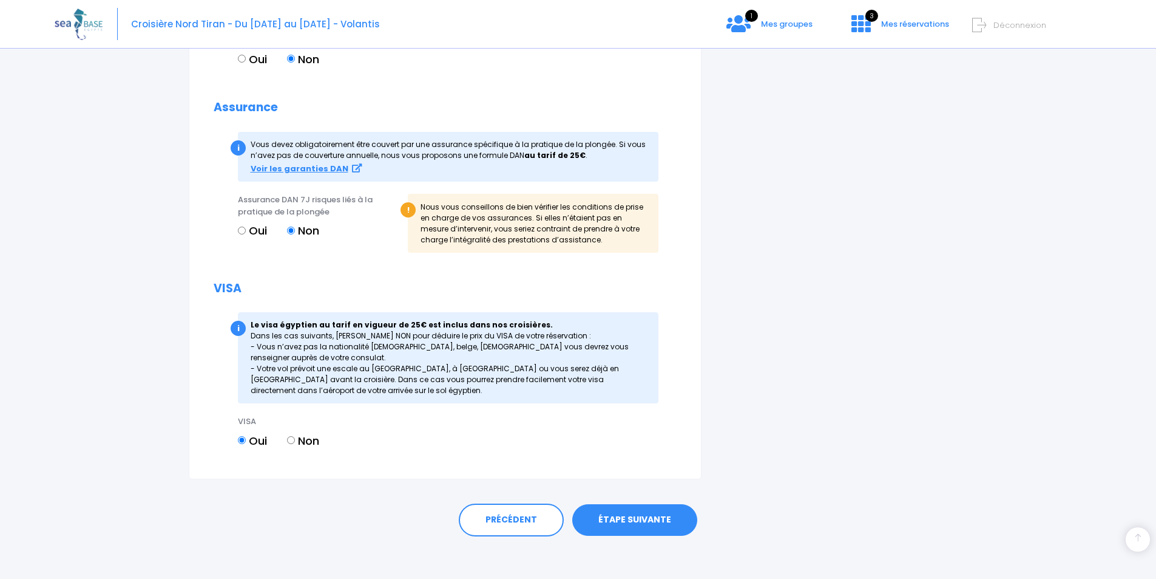
scroll to position [1281, 0]
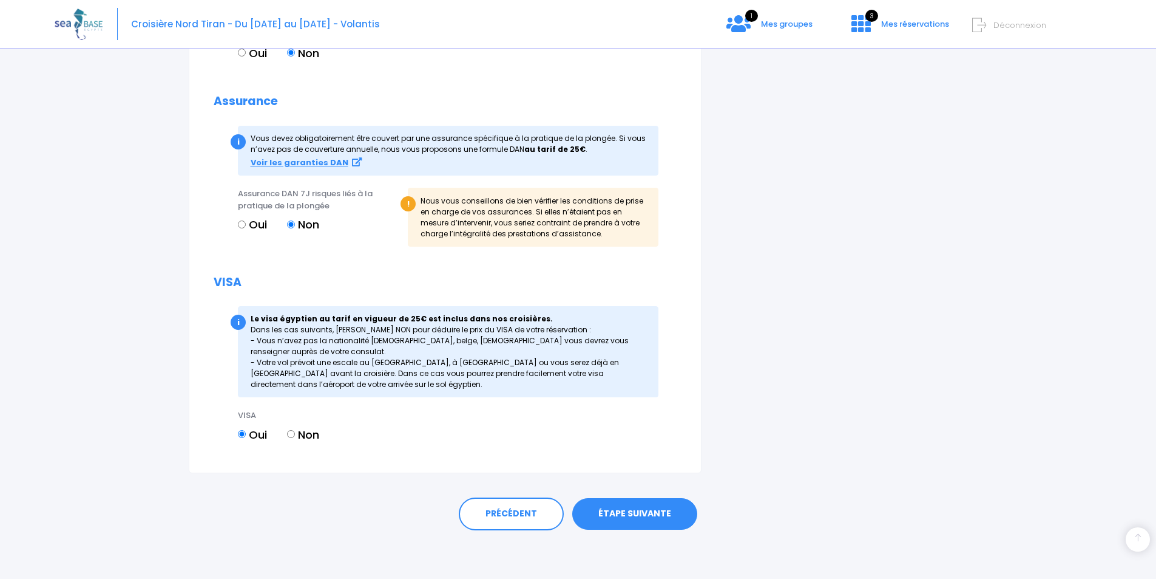
type input "TORREZ Hugues"
click at [648, 511] on link "ÉTAPE SUIVANTE" at bounding box center [634, 514] width 125 height 32
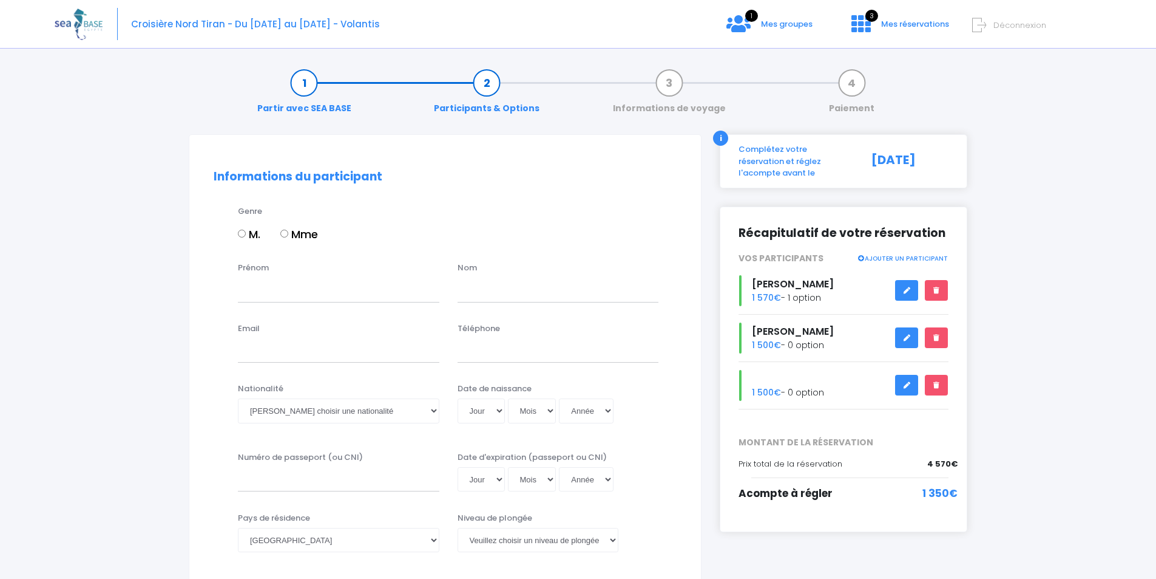
click at [239, 234] on input "M." at bounding box center [242, 233] width 8 height 8
radio input "true"
click at [306, 294] on input "Prénom" at bounding box center [339, 289] width 202 height 24
type input "[PERSON_NAME]"
click at [478, 299] on input "text" at bounding box center [559, 289] width 202 height 24
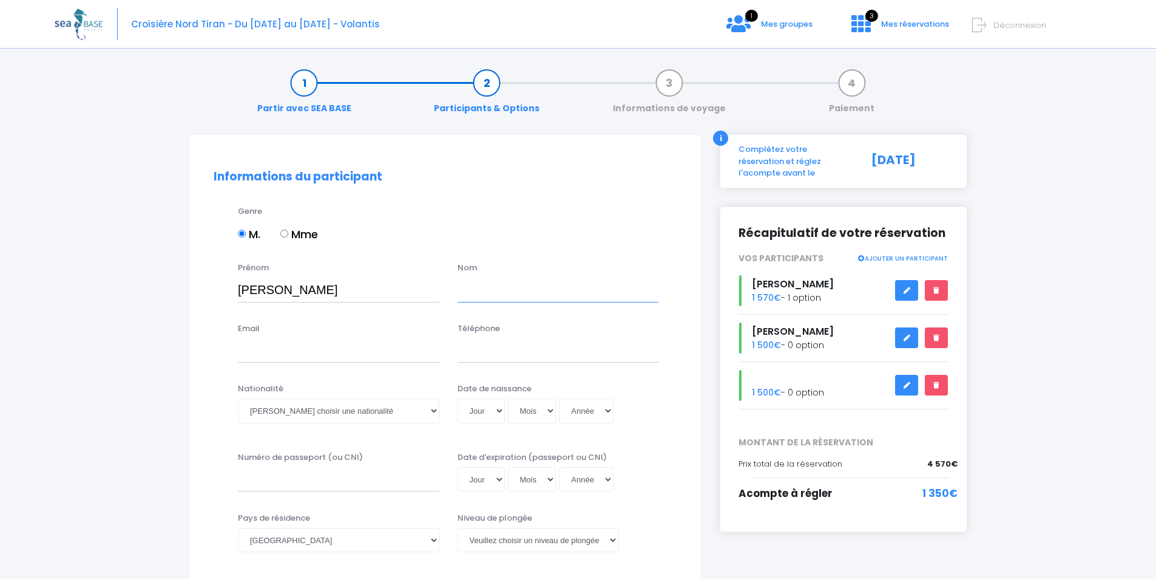
type input "TORREZ"
click at [288, 352] on input "Email" at bounding box center [339, 350] width 202 height 24
type input "torrezjules@gmail.com"
click at [487, 357] on input "Téléphone" at bounding box center [559, 350] width 202 height 24
type input "0659246271"
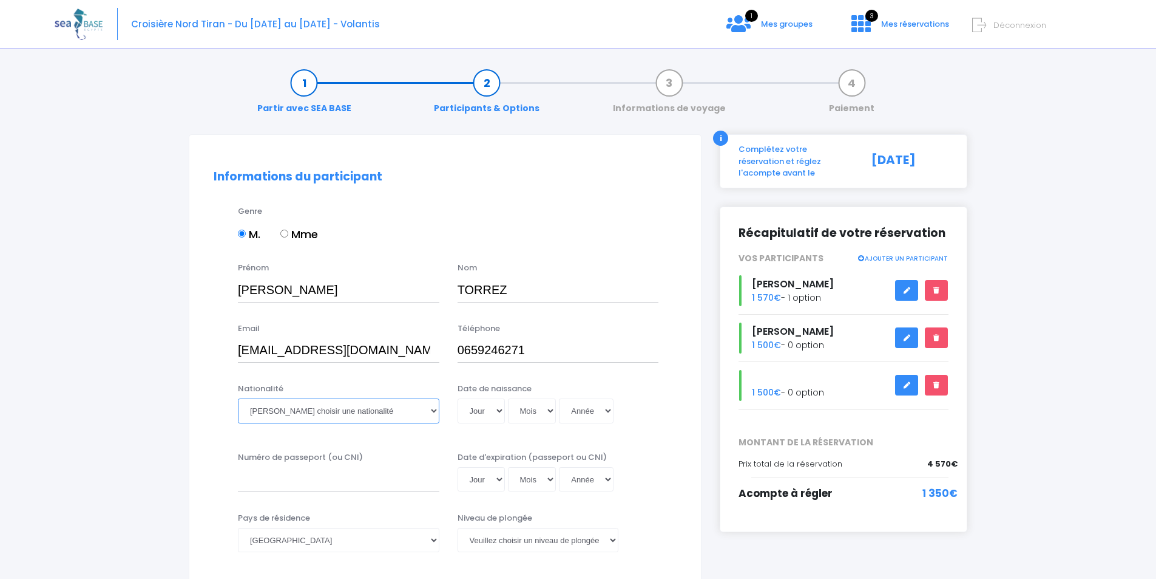
click at [435, 407] on select "Veuillez choisir une nationalité Afghane Albanaise Algerienne Allemande America…" at bounding box center [339, 410] width 202 height 24
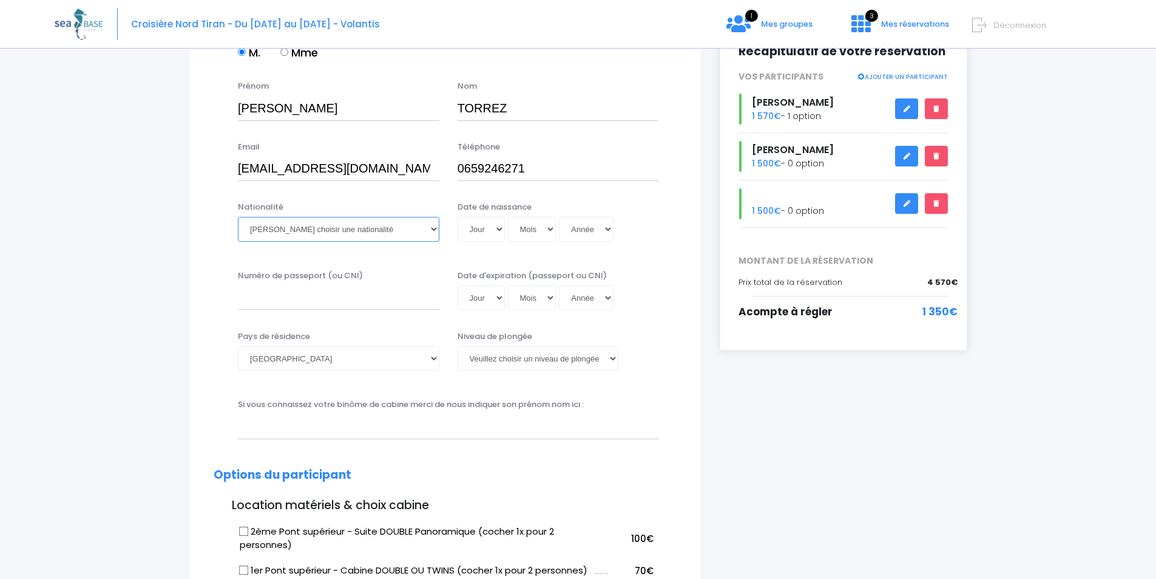
scroll to position [182, 0]
click at [303, 233] on select "Veuillez choisir une nationalité Afghane Albanaise Algerienne Allemande America…" at bounding box center [339, 228] width 202 height 24
select select "Française"
click at [238, 216] on select "Veuillez choisir une nationalité Afghane Albanaise Algerienne Allemande America…" at bounding box center [339, 228] width 202 height 24
click at [501, 225] on select "Jour 01 02 03 04 05 06 07 08 09 10 11 12 13 14 15 16 17 18 19 20 21 22 23 24 25…" at bounding box center [481, 228] width 47 height 24
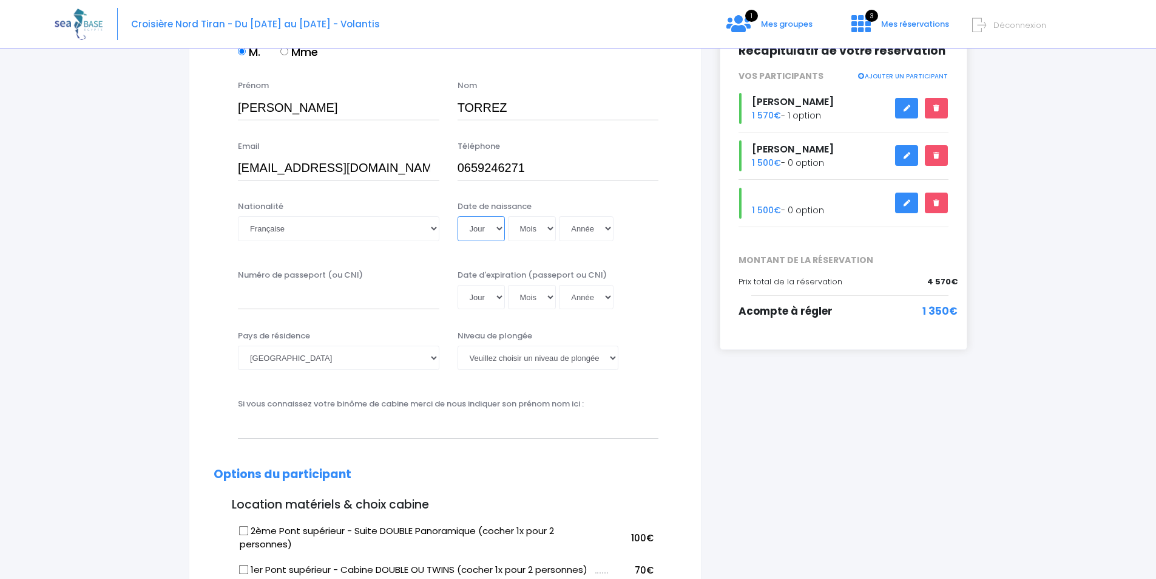
select select "15"
click at [458, 216] on select "Jour 01 02 03 04 05 06 07 08 09 10 11 12 13 14 15 16 17 18 19 20 21 22 23 24 25…" at bounding box center [481, 228] width 47 height 24
click at [551, 228] on select "Mois 01 02 03 04 05 06 07 08 09 10 11 12" at bounding box center [532, 228] width 49 height 24
select select "01"
click at [508, 216] on select "Mois 01 02 03 04 05 06 07 08 09 10 11 12" at bounding box center [532, 228] width 49 height 24
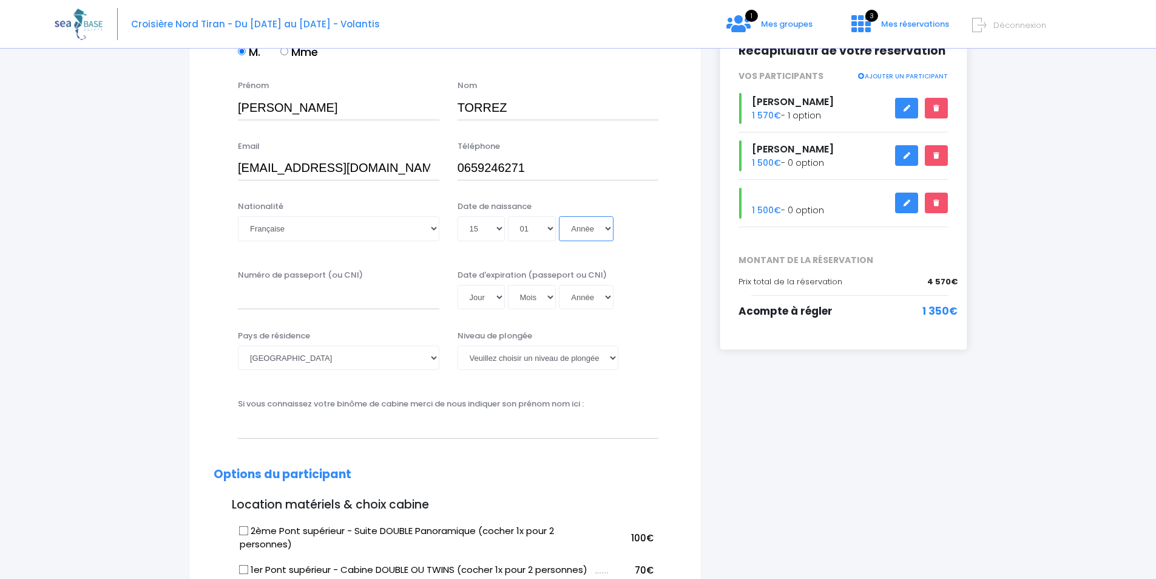
drag, startPoint x: 610, startPoint y: 226, endPoint x: 609, endPoint y: 234, distance: 7.4
click at [611, 226] on select "Année 2045 2044 2043 2042 2041 2040 2039 2038 2037 2036 2035 2034 2033 2032 203…" at bounding box center [586, 228] width 55 height 24
select select "2004"
click at [559, 216] on select "Année 2045 2044 2043 2042 2041 2040 2039 2038 2037 2036 2035 2034 2033 2032 203…" at bounding box center [586, 228] width 55 height 24
type input "2004-01-15"
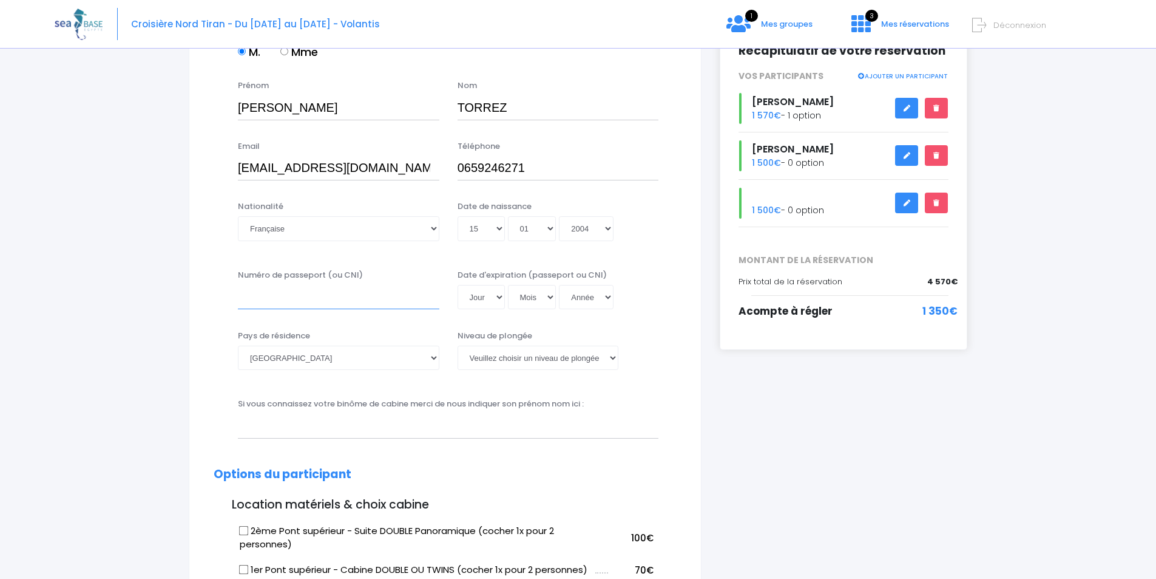
click at [330, 299] on input "Numéro de passeport (ou CNI)" at bounding box center [339, 297] width 202 height 24
click at [562, 359] on select "Veuillez choisir un niveau de plongée Non plongeur Junior OW diver Adventure OW…" at bounding box center [538, 357] width 161 height 24
select select "N3"
click at [458, 345] on select "Veuillez choisir un niveau de plongée Non plongeur Junior OW diver Adventure OW…" at bounding box center [538, 357] width 161 height 24
click at [277, 300] on input "Numéro de passeport (ou CNI)" at bounding box center [339, 297] width 202 height 24
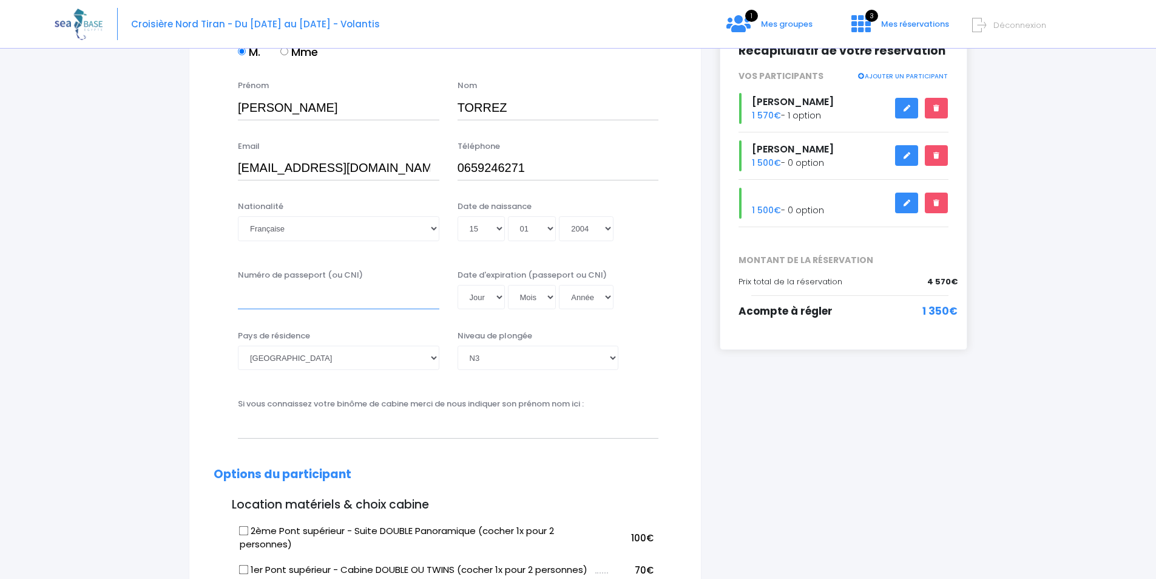
click at [297, 297] on input "Numéro de passeport (ou CNI)" at bounding box center [339, 297] width 202 height 24
drag, startPoint x: 260, startPoint y: 293, endPoint x: 263, endPoint y: 304, distance: 10.8
click at [260, 294] on input "2FF59" at bounding box center [339, 297] width 202 height 24
click at [268, 296] on input "2FF959" at bounding box center [339, 297] width 202 height 24
click at [355, 70] on div "Genre M. Mme" at bounding box center [457, 47] width 457 height 49
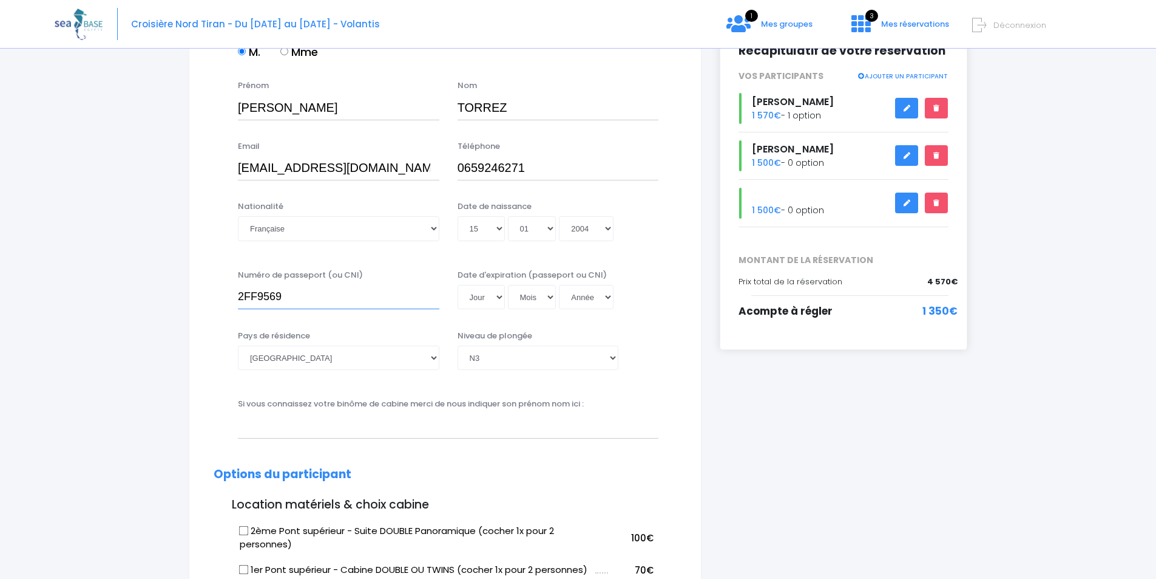
click at [288, 297] on input "2FF9569" at bounding box center [339, 297] width 202 height 24
type input "2FF956990"
click at [496, 291] on select "Jour 01 02 03 04 05 06 07 08 09 10 11 12 13 14 15 16 17 18 19 20 21 22 23 24 25…" at bounding box center [481, 297] width 47 height 24
select select "06"
click at [458, 285] on select "Jour 01 02 03 04 05 06 07 08 09 10 11 12 13 14 15 16 17 18 19 20 21 22 23 24 25…" at bounding box center [481, 297] width 47 height 24
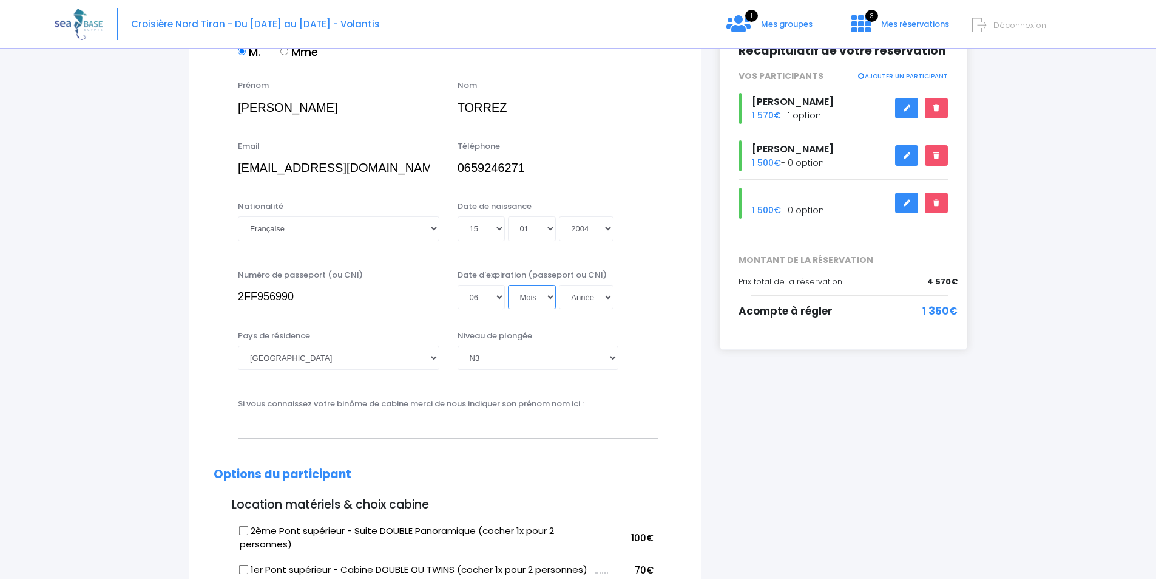
click at [548, 295] on select "Mois 01 02 03 04 05 06 07 08 09 10 11 12" at bounding box center [532, 297] width 49 height 24
select select "09"
click at [508, 285] on select "Mois 01 02 03 04 05 06 07 08 09 10 11 12" at bounding box center [532, 297] width 49 height 24
click at [611, 299] on select "Année 2045 2044 2043 2042 2041 2040 2039 2038 2037 2036 2035 2034 2033 2032 203…" at bounding box center [586, 297] width 55 height 24
select select "2032"
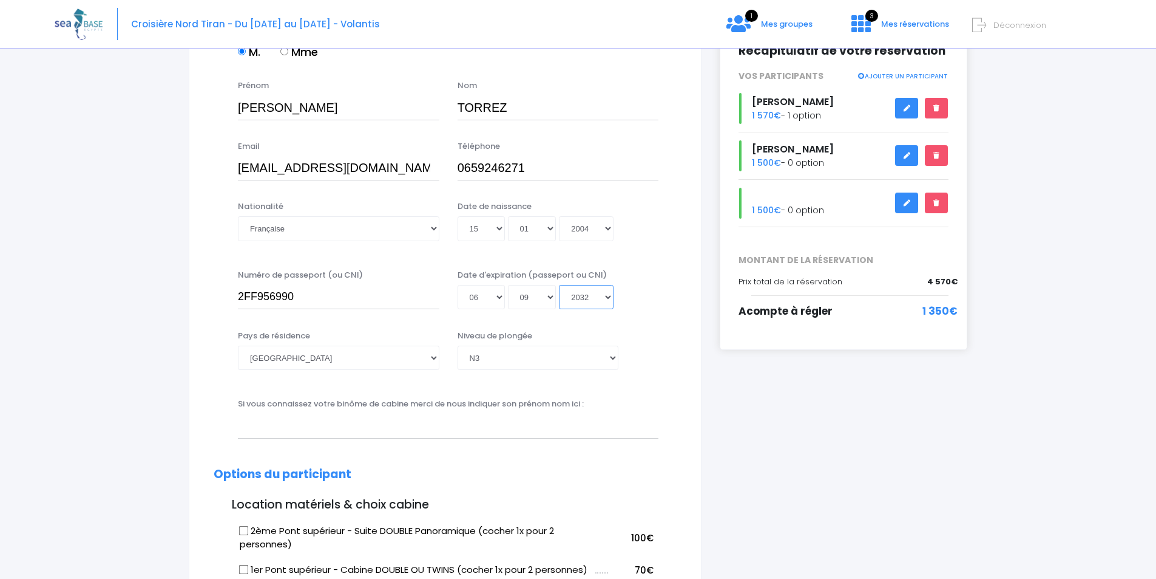
click at [559, 285] on select "Année 2045 2044 2043 2042 2041 2040 2039 2038 2037 2036 2035 2034 2033 2032 203…" at bounding box center [586, 297] width 55 height 24
type input "2032-09-06"
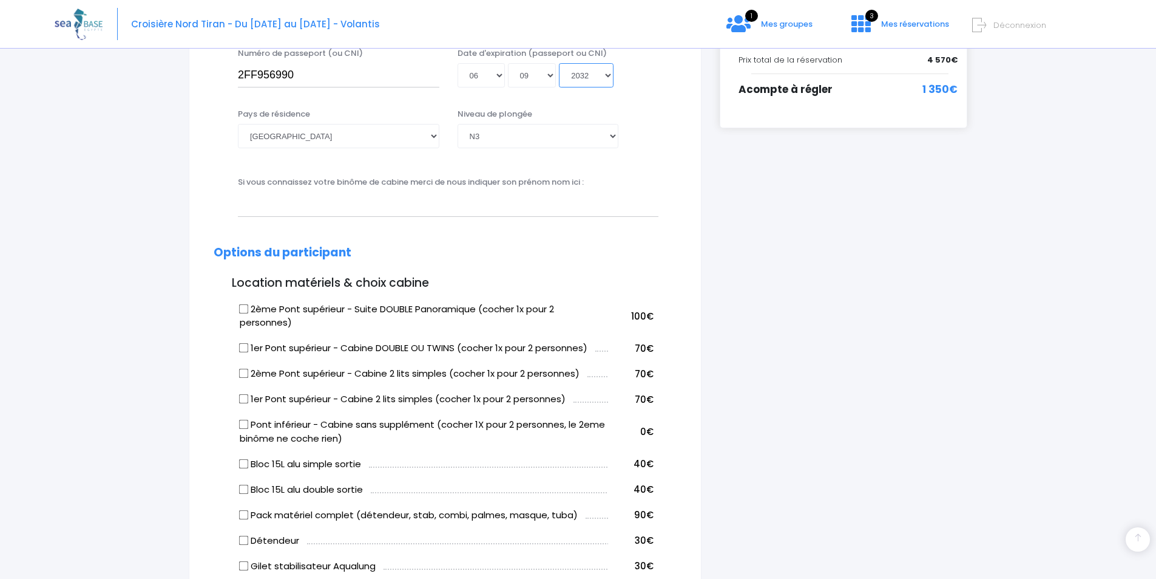
scroll to position [425, 0]
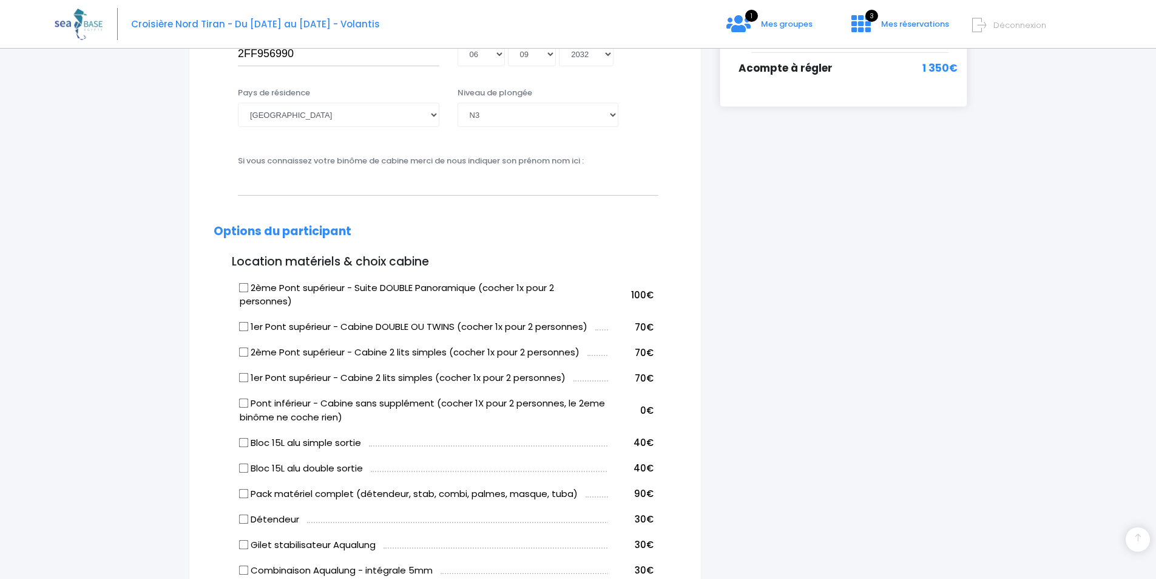
click at [243, 324] on input "1er Pont supérieur - Cabine DOUBLE OU TWINS (cocher 1x pour 2 personnes)" at bounding box center [244, 327] width 10 height 10
checkbox input "true"
click at [283, 191] on input "text" at bounding box center [448, 183] width 421 height 24
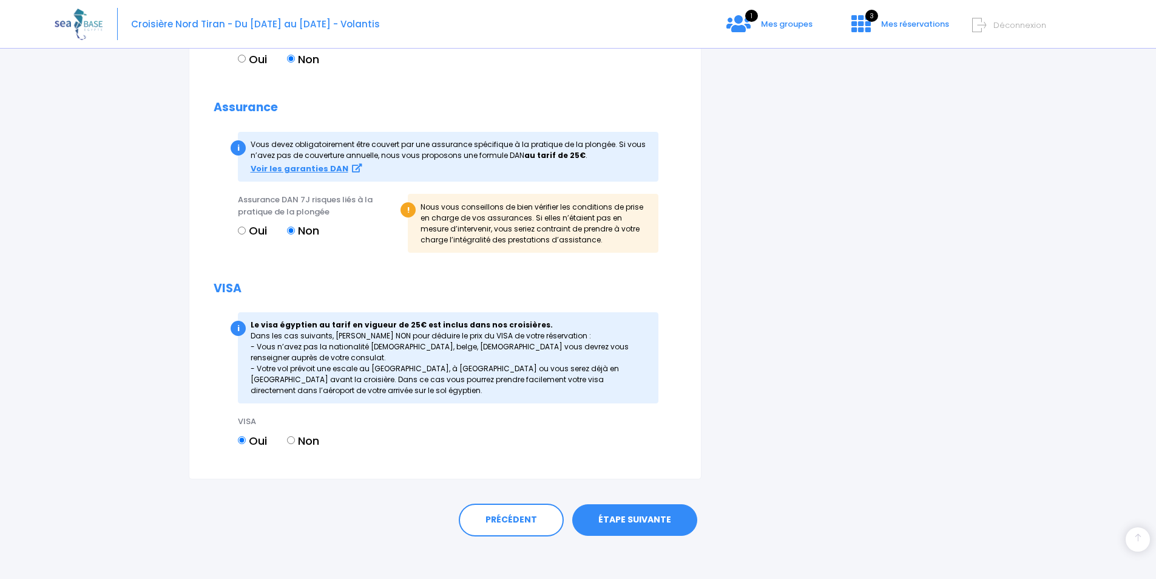
scroll to position [1281, 0]
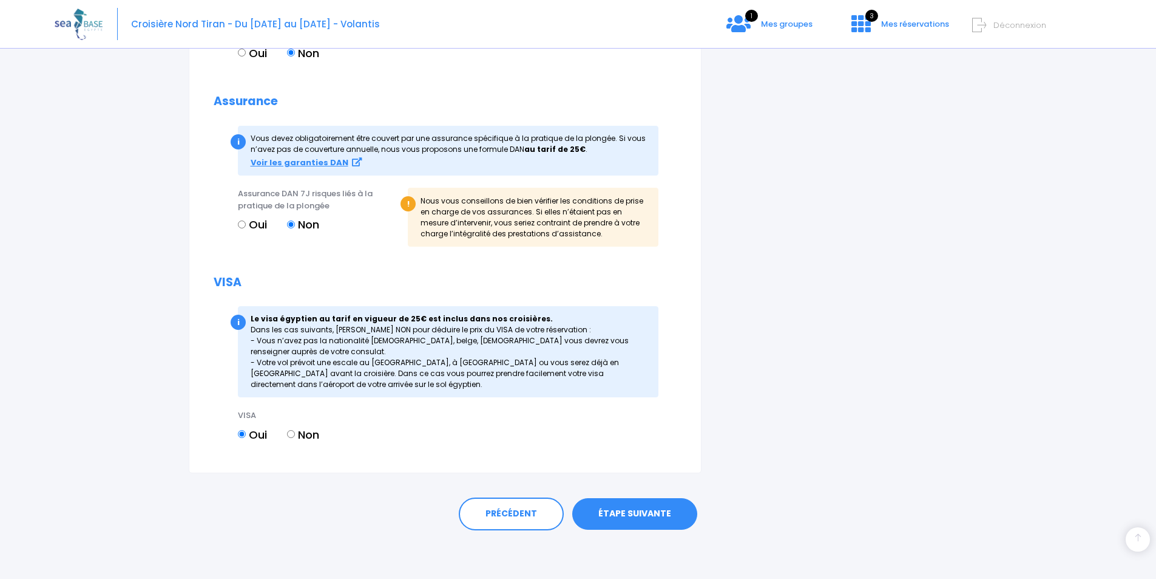
type input "QUENTEL Anthony"
click at [638, 508] on link "ÉTAPE SUIVANTE" at bounding box center [634, 514] width 125 height 32
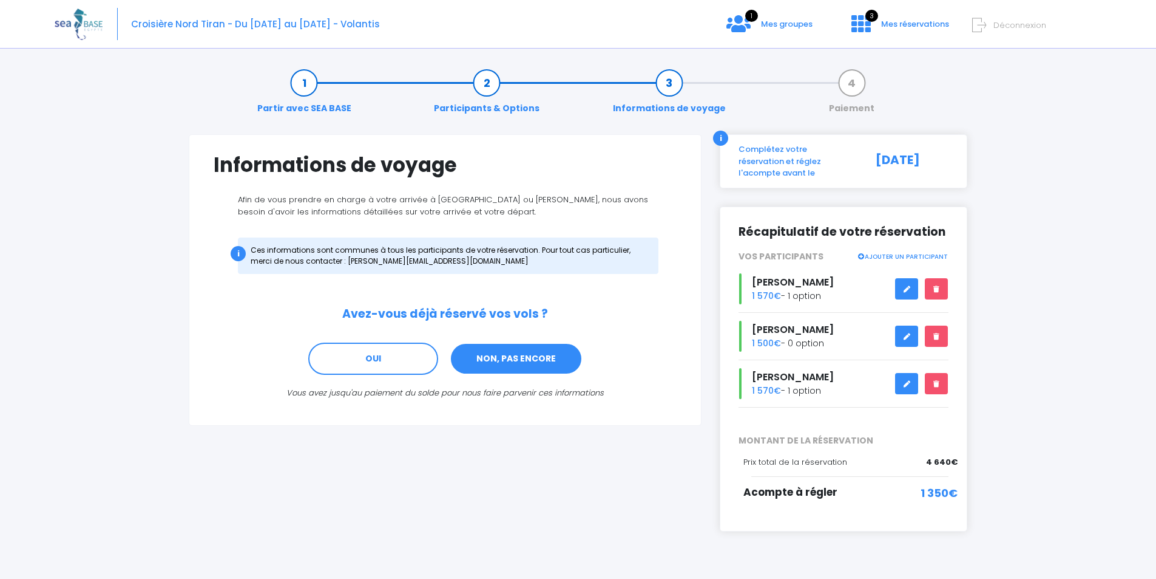
click at [521, 358] on link "NON, PAS ENCORE" at bounding box center [516, 358] width 133 height 33
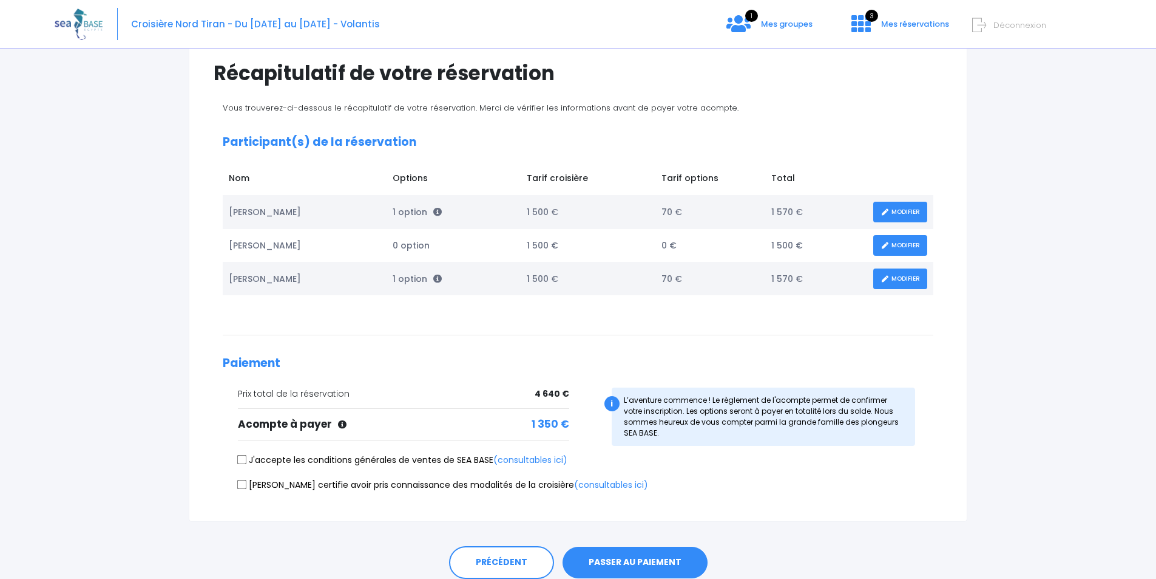
scroll to position [121, 0]
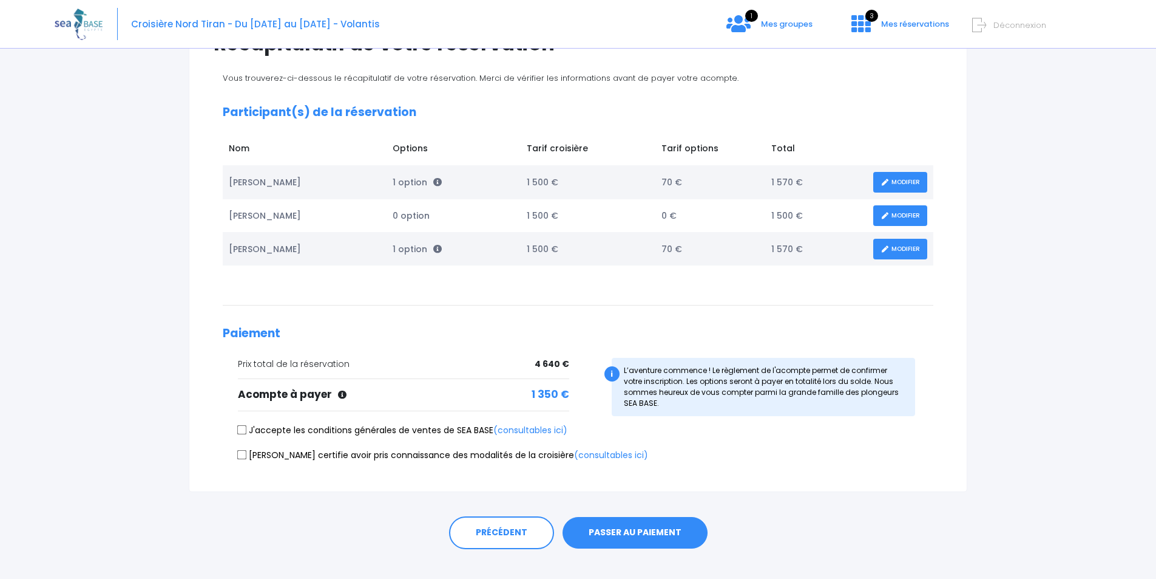
click at [244, 429] on input "J'accepte les conditions générales de ventes de SEA BASE (consultables ici)" at bounding box center [242, 430] width 10 height 10
checkbox input "true"
click at [240, 454] on input "[PERSON_NAME] certifie avoir pris connaissance des modalités de la croisière (c…" at bounding box center [242, 454] width 10 height 10
checkbox input "true"
click at [635, 532] on button "PASSER AU PAIEMENT" at bounding box center [635, 533] width 145 height 32
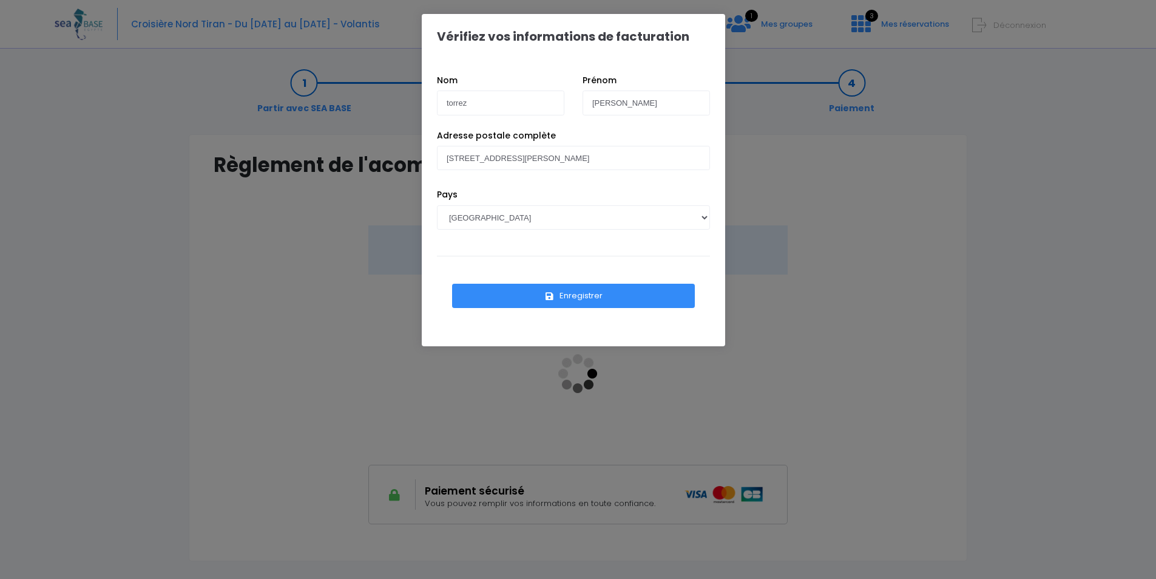
click at [588, 296] on button "Enregistrer" at bounding box center [573, 296] width 243 height 24
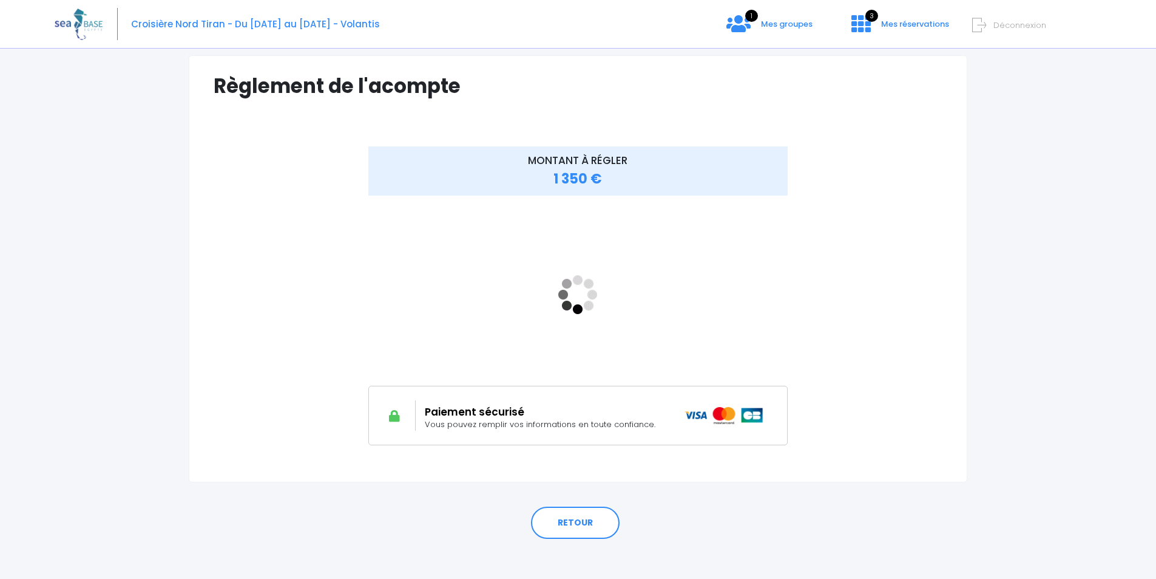
scroll to position [87, 0]
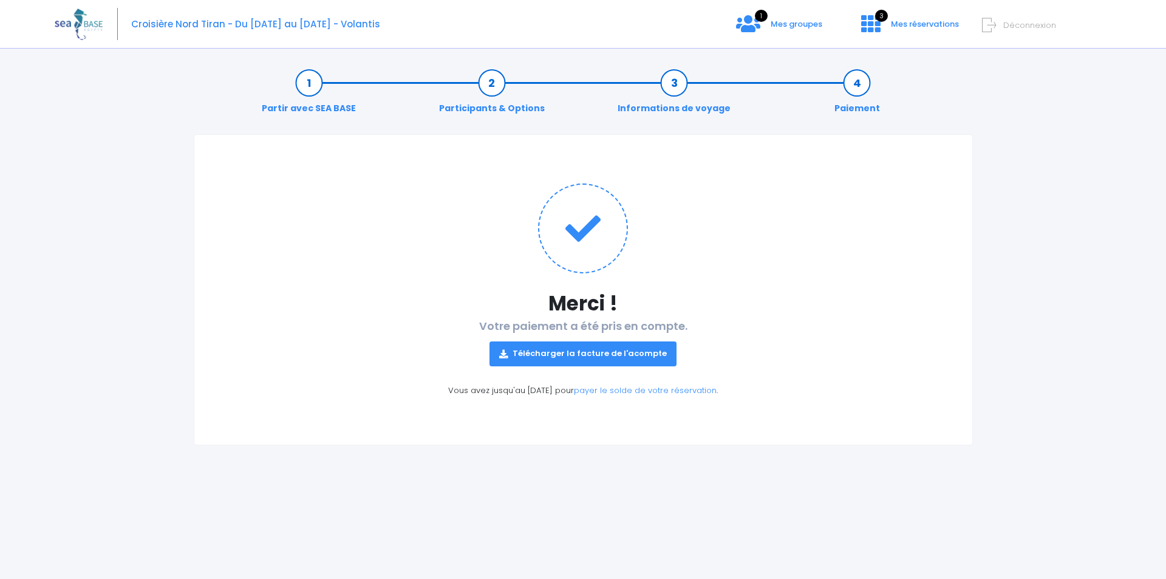
click at [626, 355] on link "Télécharger la facture de l'acompte" at bounding box center [582, 353] width 187 height 24
